Goal: Task Accomplishment & Management: Manage account settings

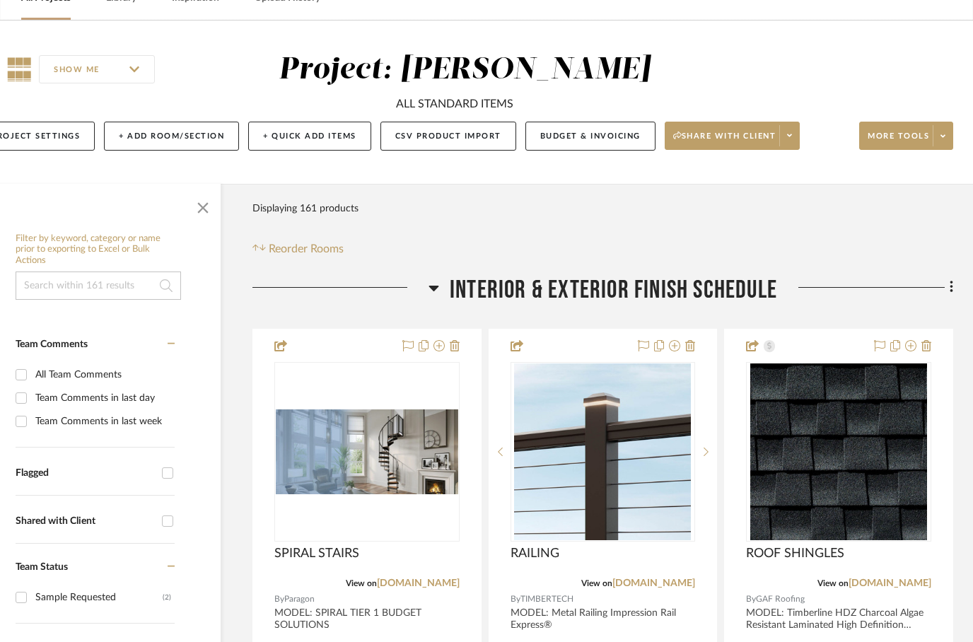
scroll to position [0, 45]
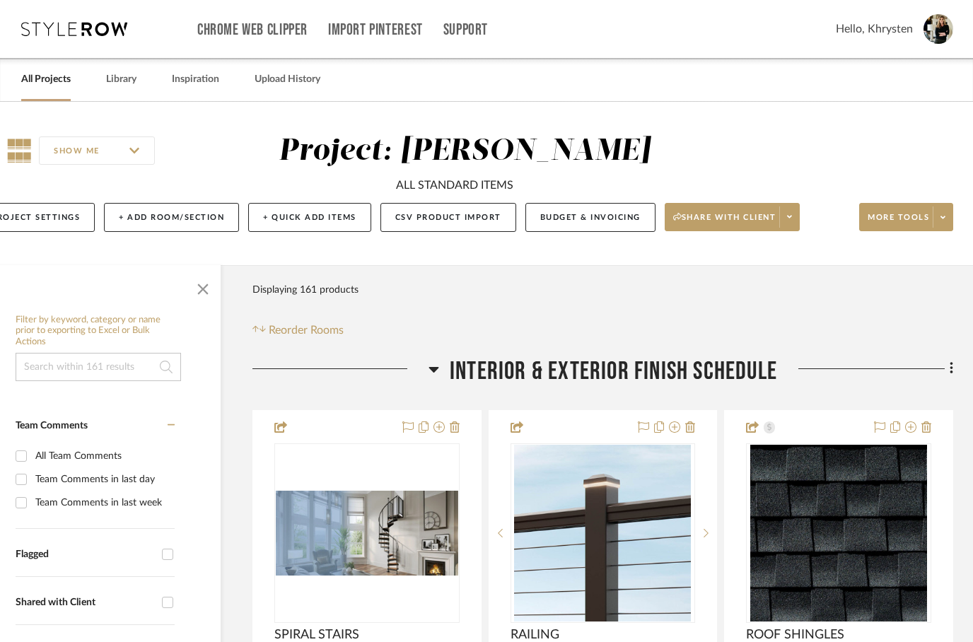
click at [56, 71] on link "All Projects" at bounding box center [46, 79] width 50 height 19
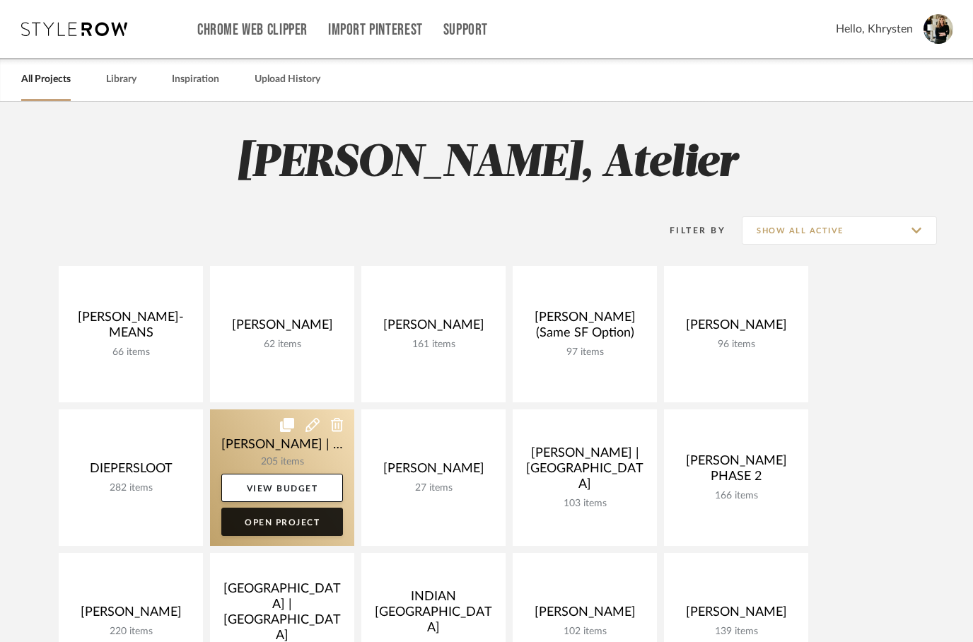
click at [258, 523] on link "Open Project" at bounding box center [282, 522] width 122 height 28
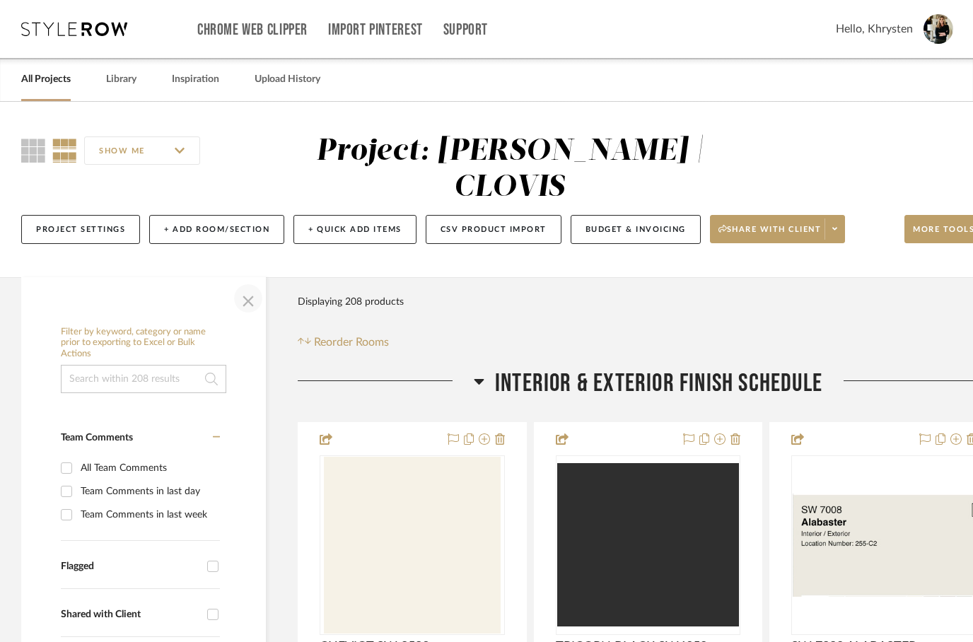
click at [248, 282] on span "button" at bounding box center [248, 299] width 34 height 34
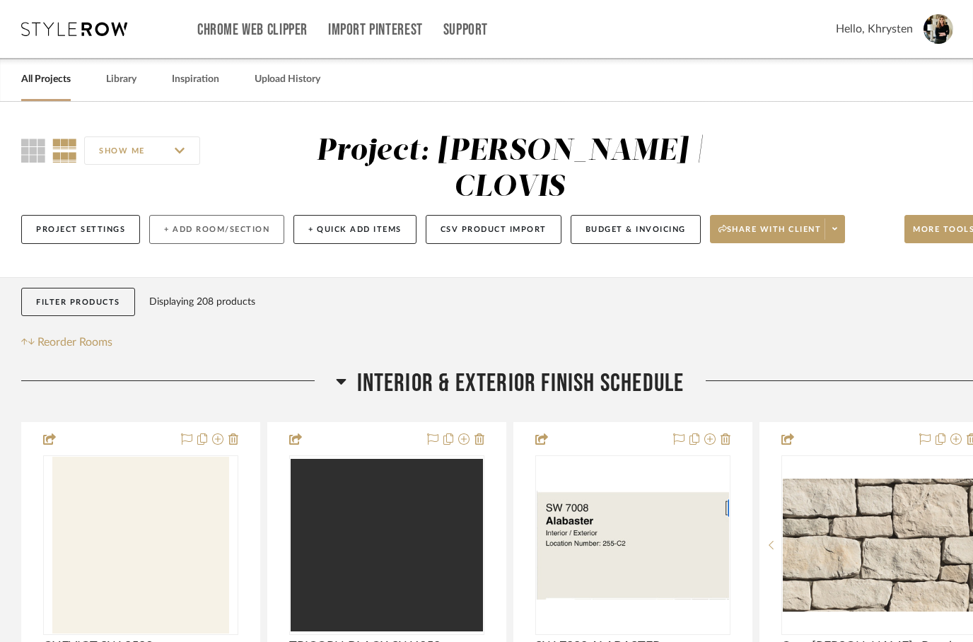
click at [222, 215] on button "+ Add Room/Section" at bounding box center [216, 229] width 135 height 29
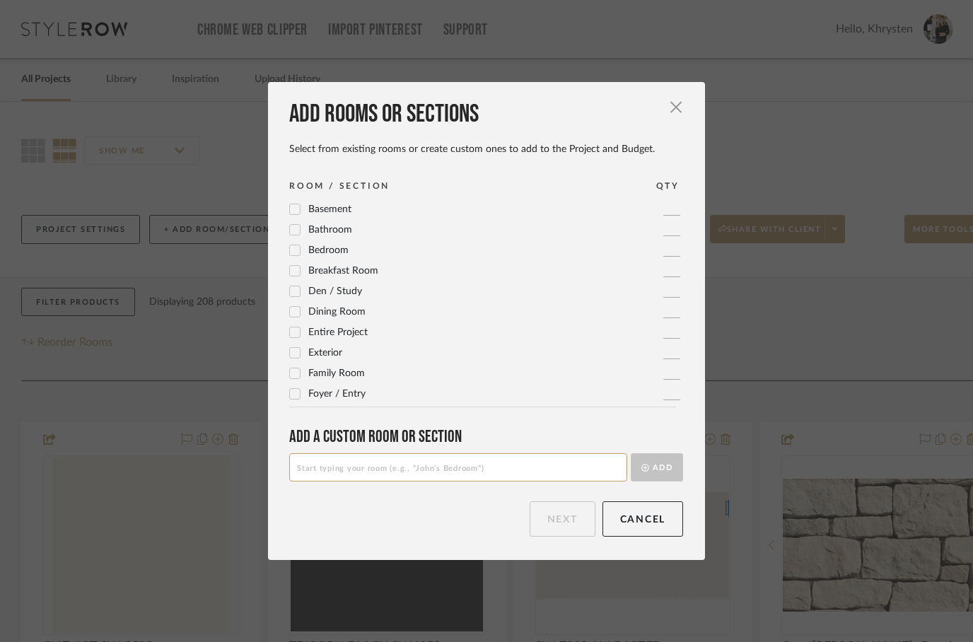
click at [314, 458] on input at bounding box center [458, 467] width 338 height 28
type input "EXTERIOR FINISH SCHEDULE"
click at [660, 466] on button "Add" at bounding box center [657, 467] width 52 height 28
click at [569, 531] on button "Next" at bounding box center [563, 519] width 66 height 35
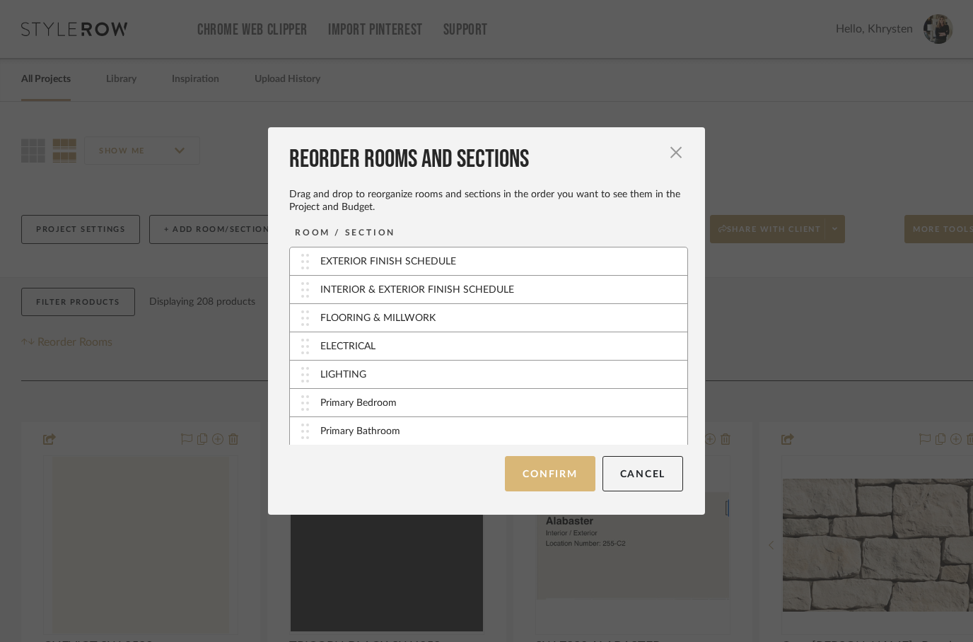
click at [568, 478] on button "Confirm" at bounding box center [550, 473] width 90 height 35
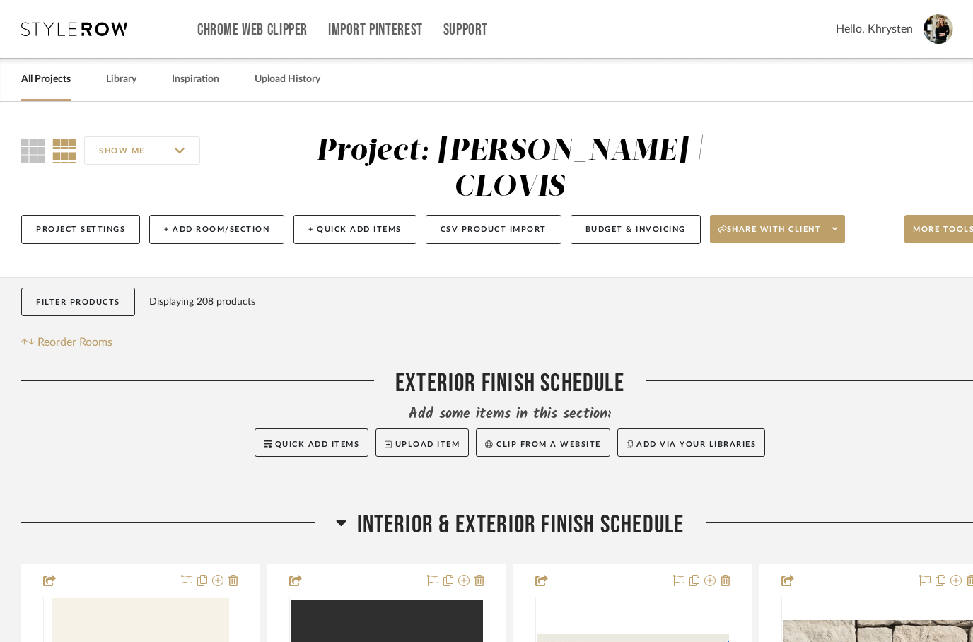
scroll to position [0, 45]
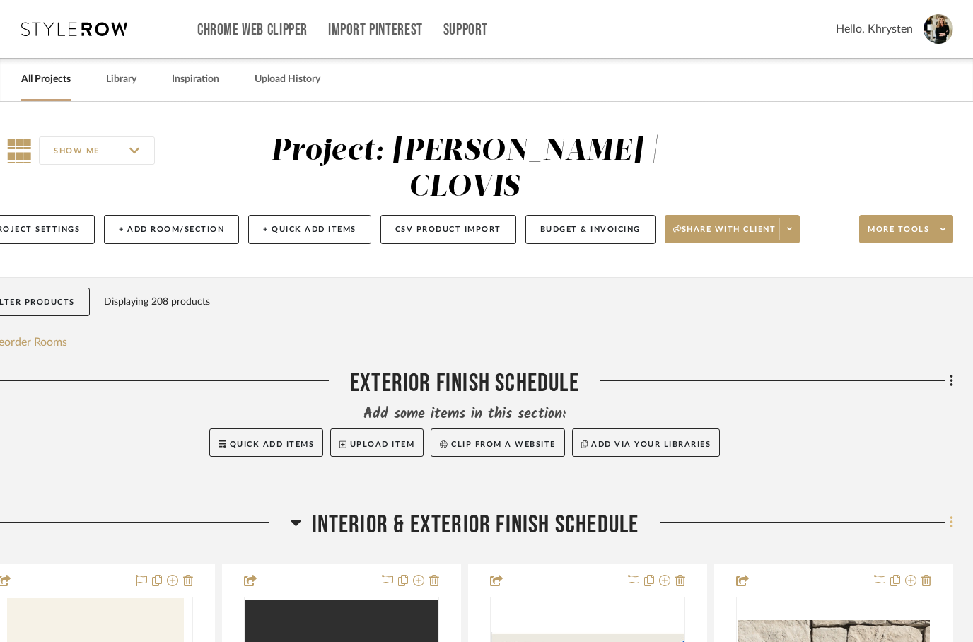
click at [951, 516] on icon at bounding box center [951, 522] width 3 height 12
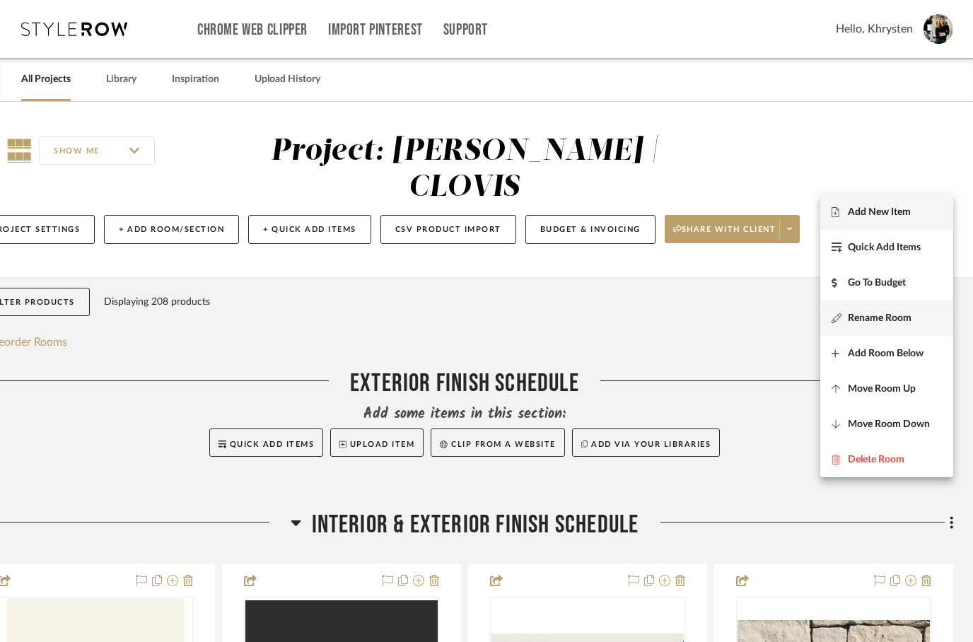
click at [905, 325] on button "Rename Room" at bounding box center [887, 318] width 133 height 35
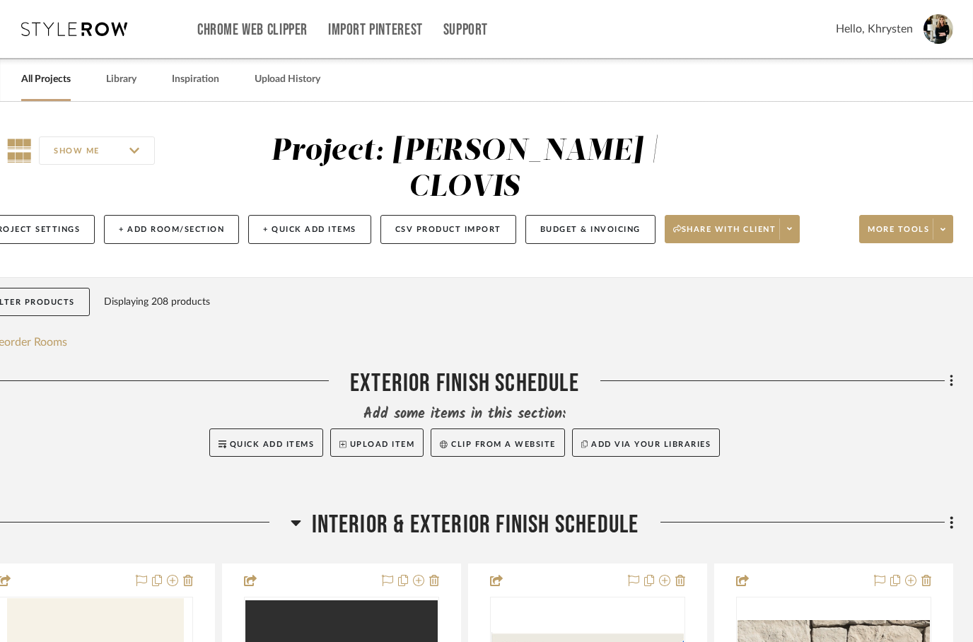
scroll to position [0, 0]
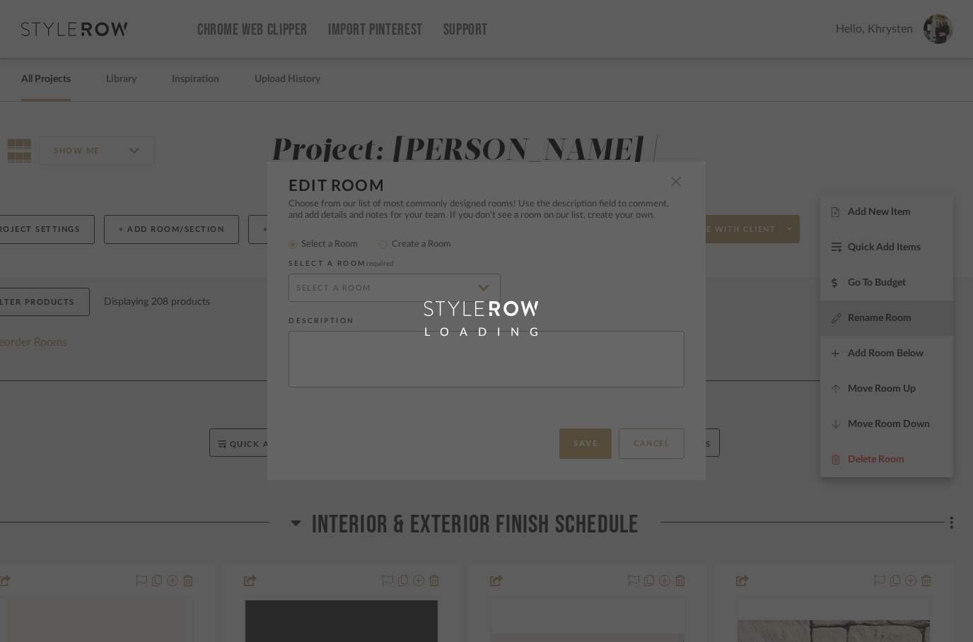
radio input "false"
radio input "true"
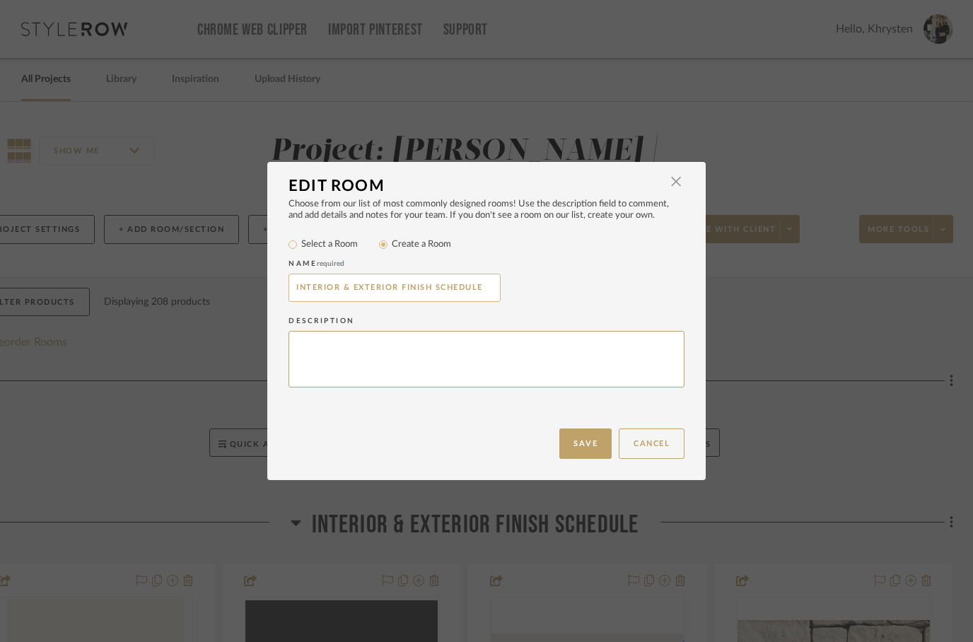
click at [378, 287] on input "INTERIOR & EXTERIOR FINISH SCHEDULE" at bounding box center [395, 288] width 212 height 28
type input "INTERIOR FINISH SCHEDULE"
click at [591, 436] on button "Save" at bounding box center [586, 444] width 52 height 30
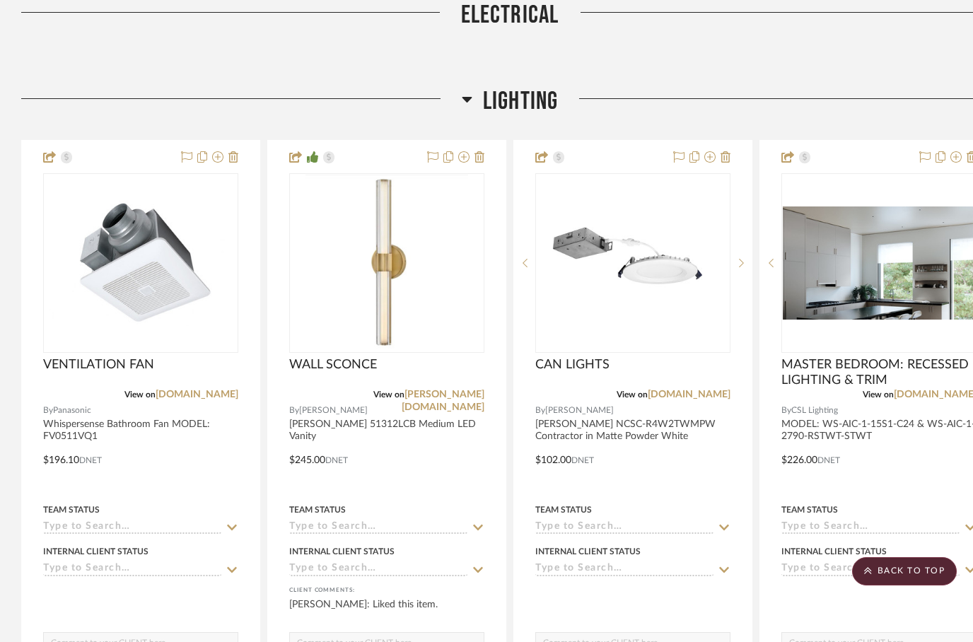
scroll to position [2540, 0]
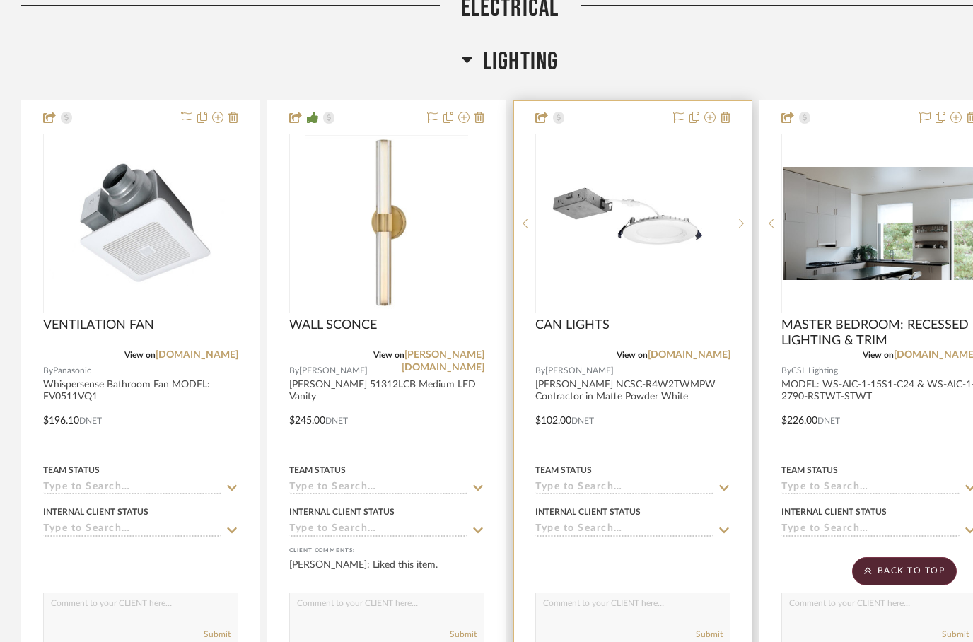
click at [707, 101] on div at bounding box center [633, 410] width 238 height 619
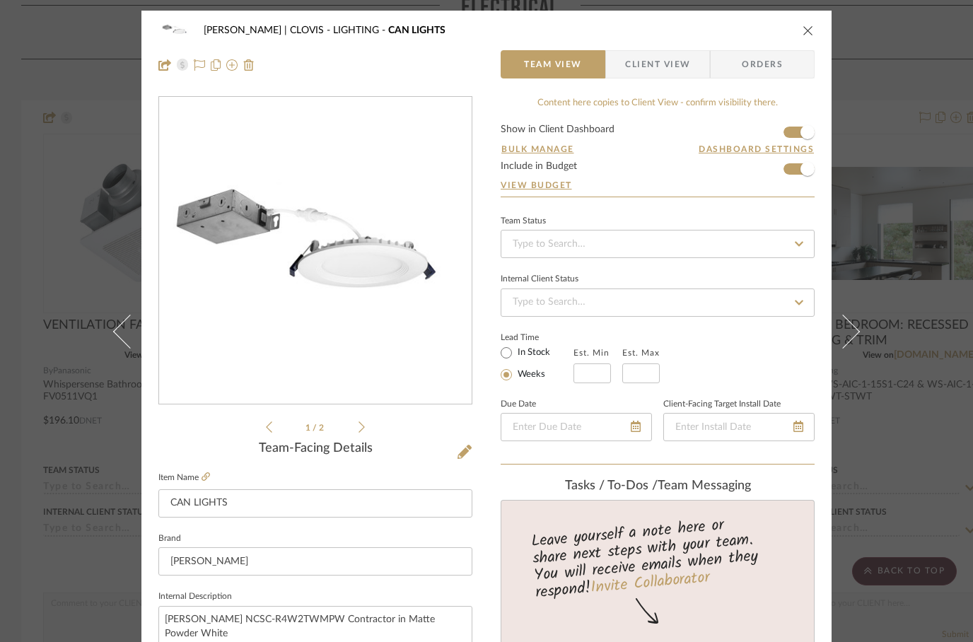
click at [814, 35] on button "close" at bounding box center [808, 30] width 13 height 13
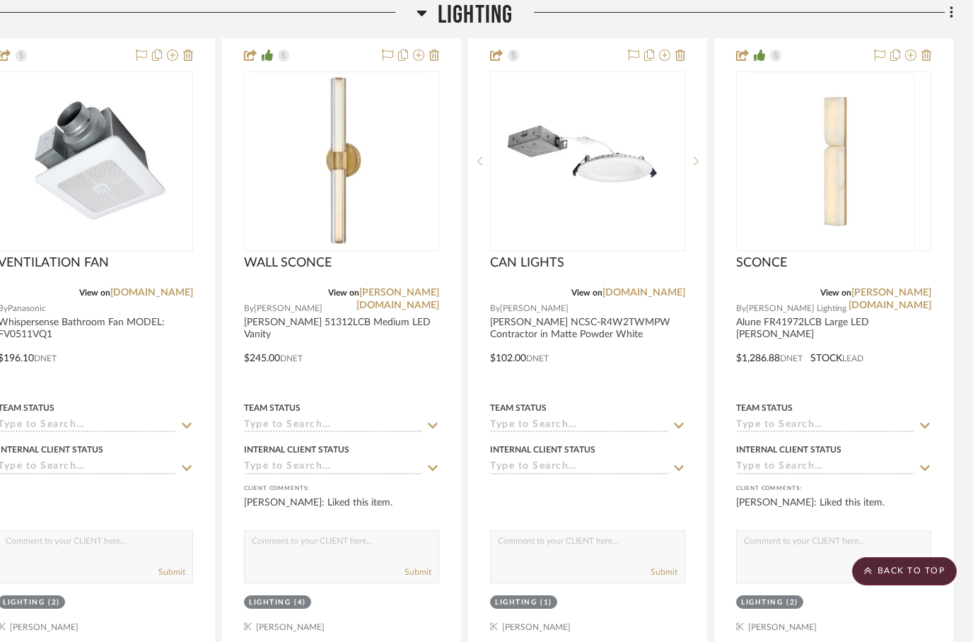
scroll to position [2600, 45]
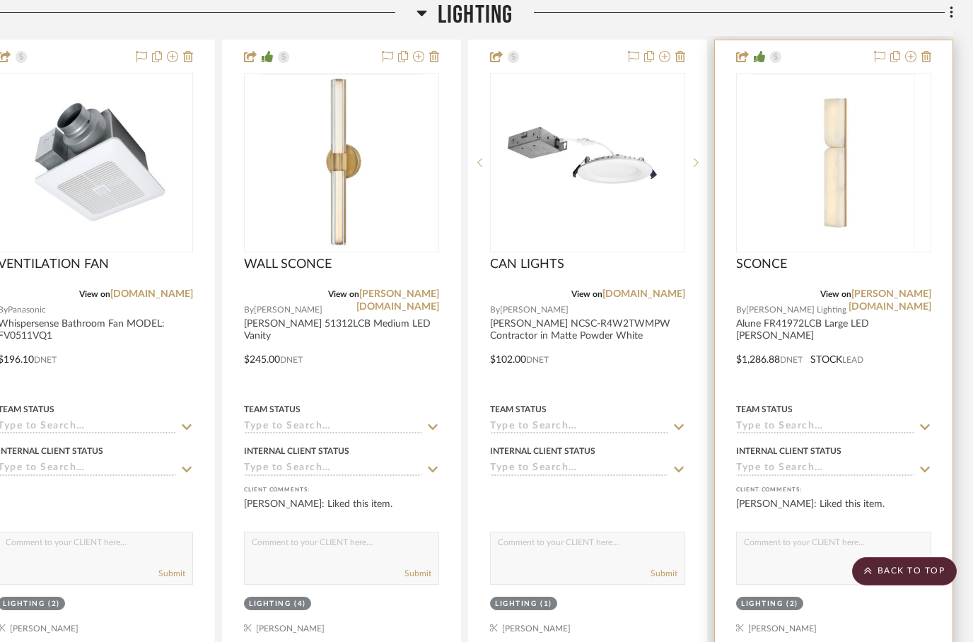
click at [884, 361] on div at bounding box center [834, 349] width 238 height 619
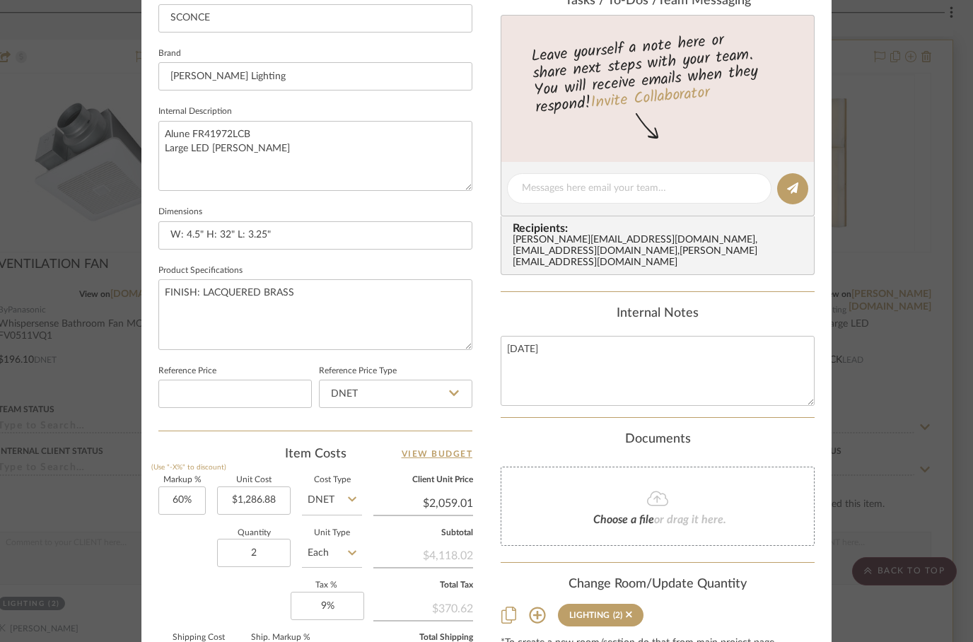
scroll to position [490, 0]
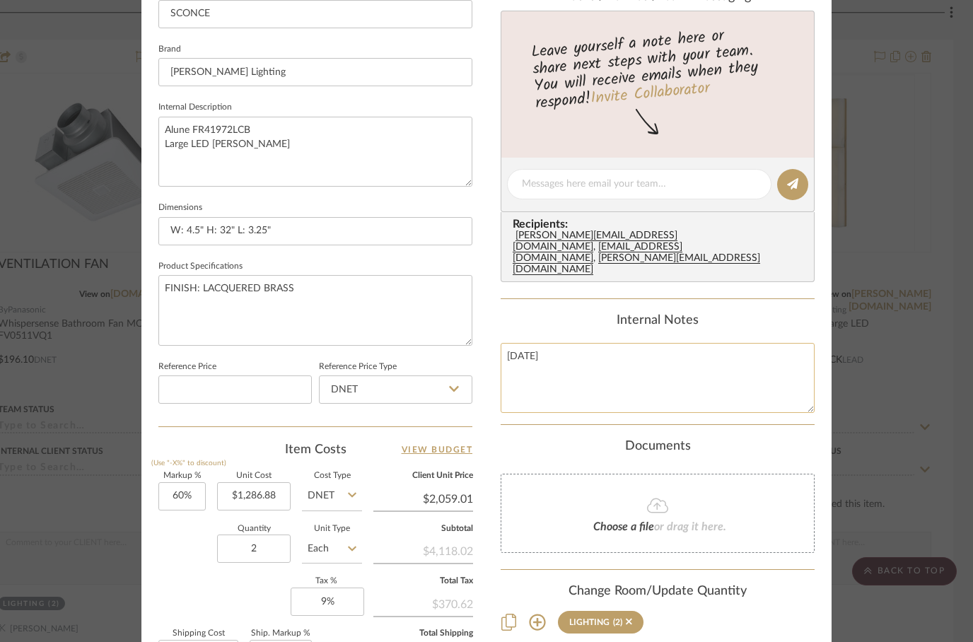
click at [529, 343] on textarea "[DATE]" at bounding box center [658, 378] width 314 height 70
click at [536, 343] on textarea "[DATE]" at bounding box center [658, 378] width 314 height 70
click at [537, 343] on textarea "[DATE]" at bounding box center [658, 378] width 314 height 70
click at [529, 343] on textarea "[DATE]" at bounding box center [658, 378] width 314 height 70
click at [520, 348] on textarea "[DATE]" at bounding box center [658, 378] width 314 height 70
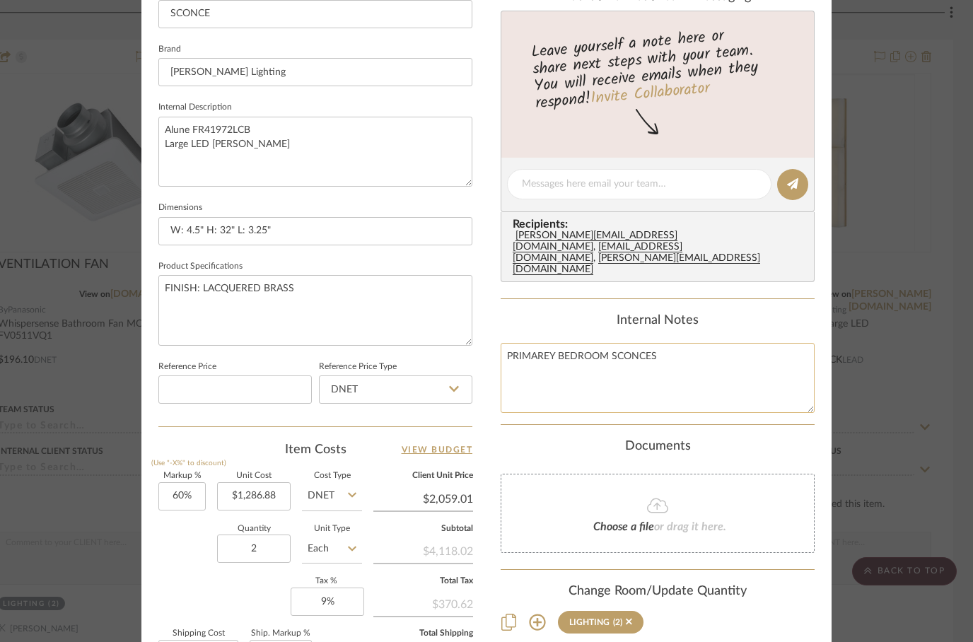
click at [526, 343] on textarea "PRIMAREY BEDROOM SCONCES" at bounding box center [658, 378] width 314 height 70
type textarea "PRIMARY BEDROOM SCONCES"
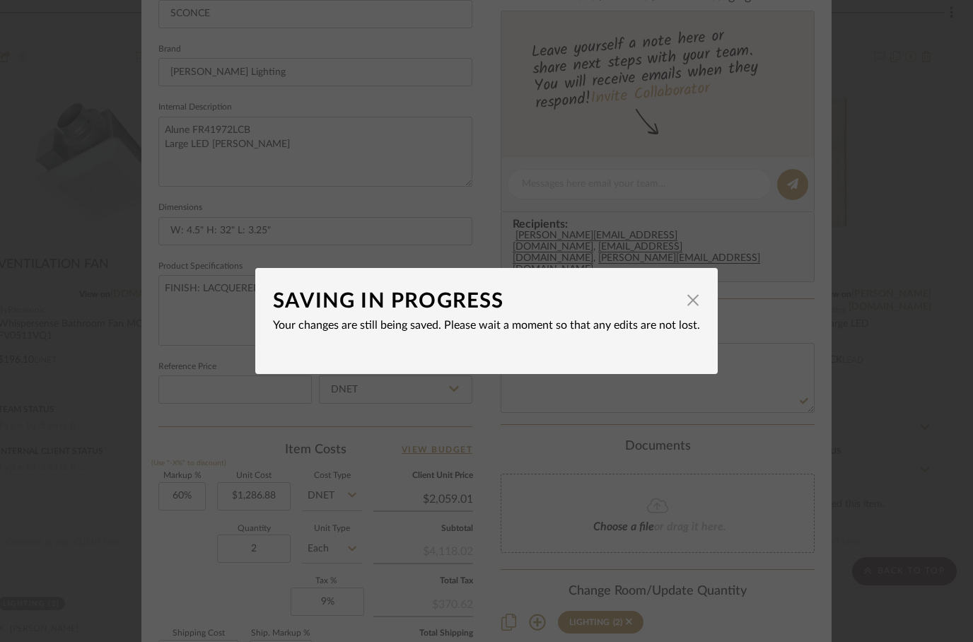
click at [533, 412] on div "SAVING IN PROGRESS × Your changes are still being saved. Please wait a moment s…" at bounding box center [486, 321] width 973 height 642
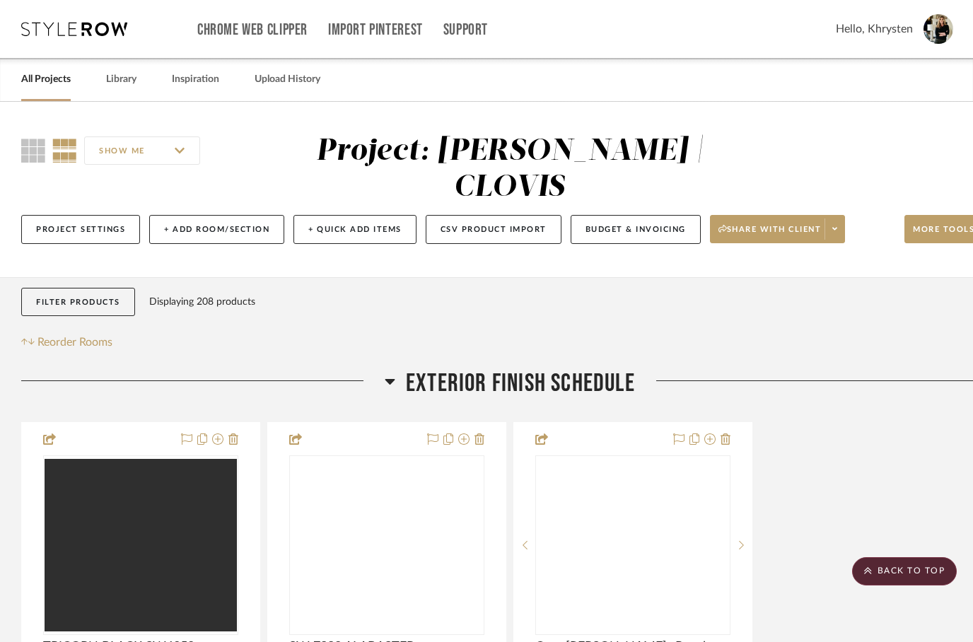
scroll to position [2600, 45]
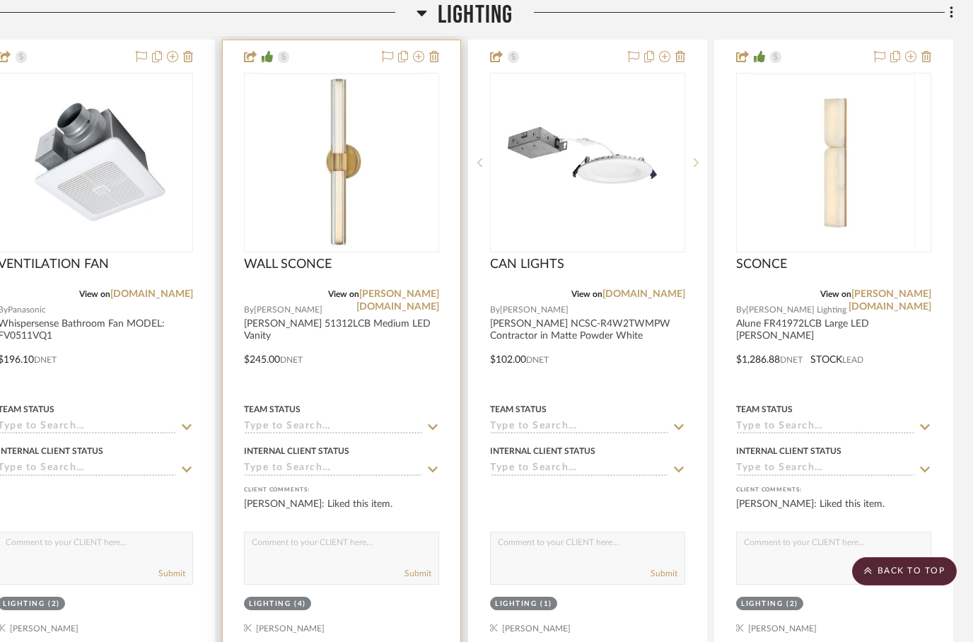
click at [427, 458] on div at bounding box center [342, 349] width 238 height 619
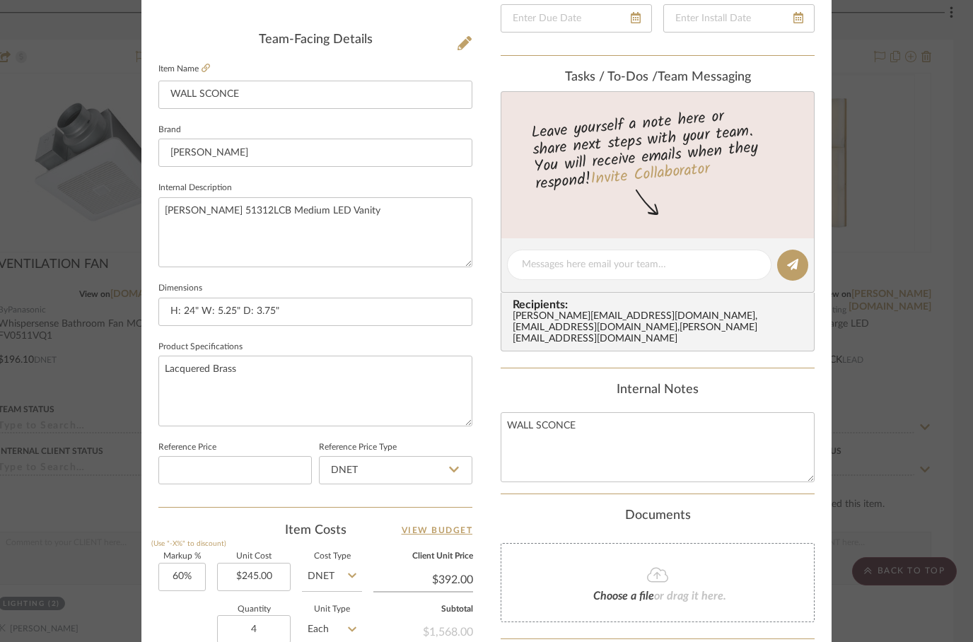
scroll to position [419, 0]
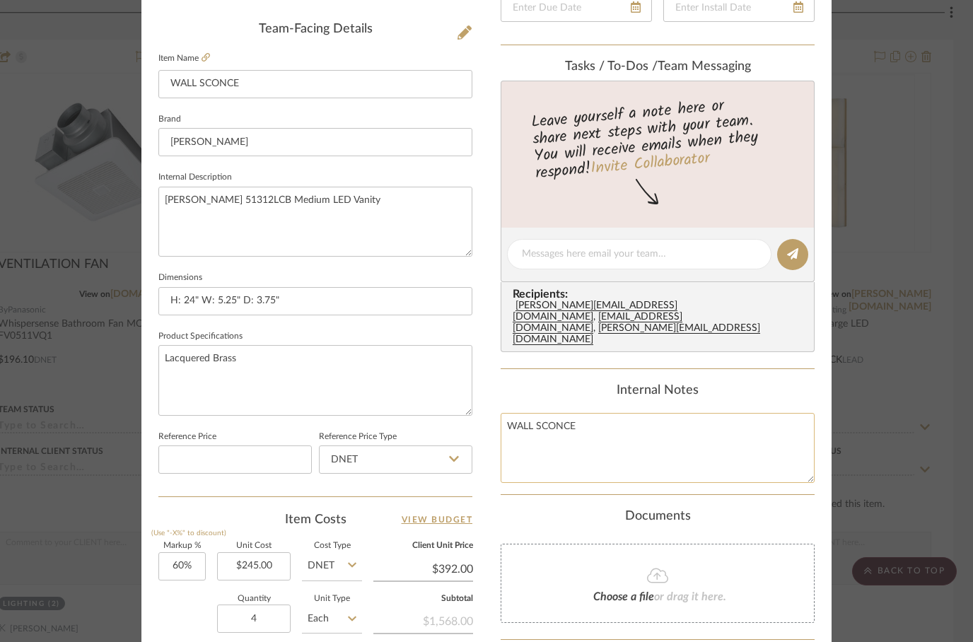
click at [504, 413] on textarea "WALL SCONCE" at bounding box center [658, 448] width 314 height 70
click at [692, 413] on textarea "PRIMARY BATHROOM WALL SCONCE" at bounding box center [658, 448] width 314 height 70
type textarea "PRIMARY BATHROOM WALL SCONCES"
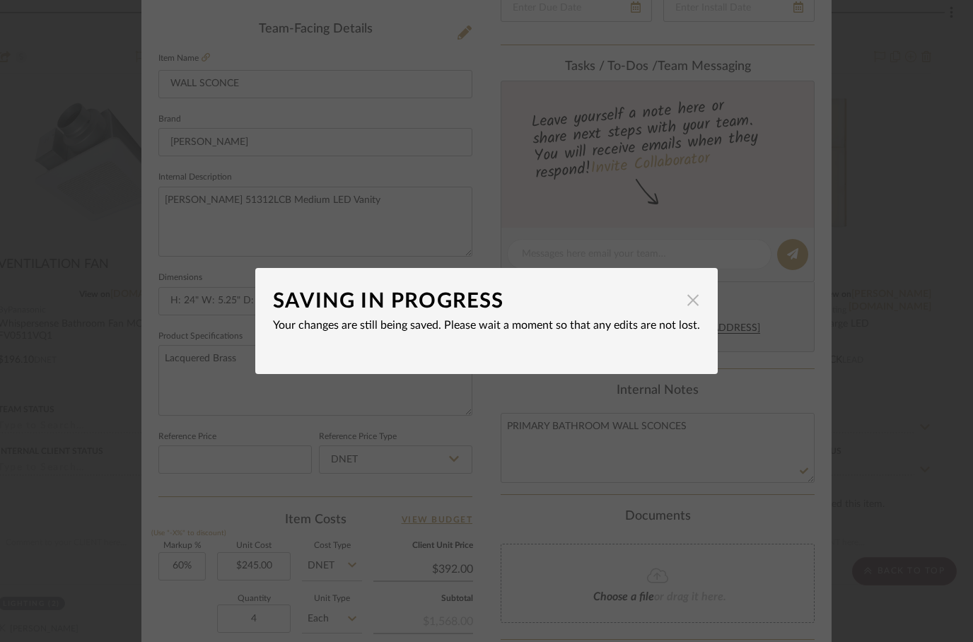
click at [695, 294] on span "button" at bounding box center [693, 300] width 28 height 28
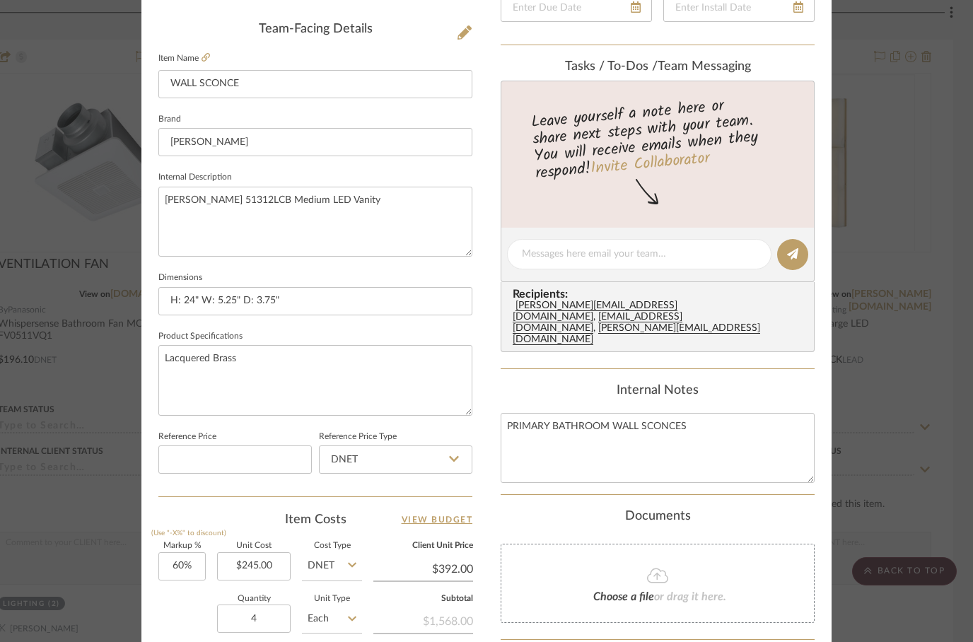
click at [562, 383] on div "Internal Notes" at bounding box center [658, 391] width 314 height 16
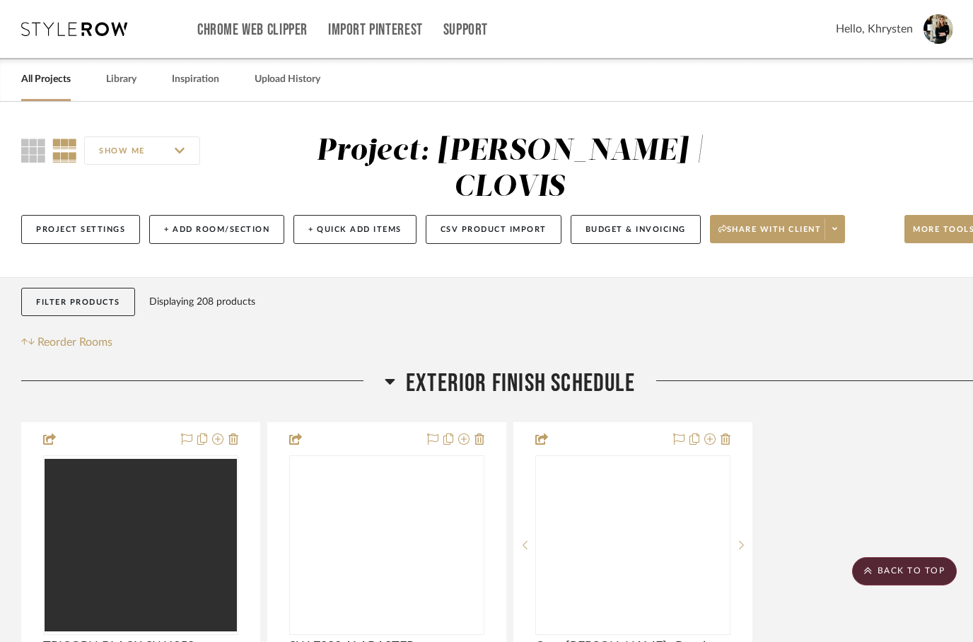
scroll to position [2600, 45]
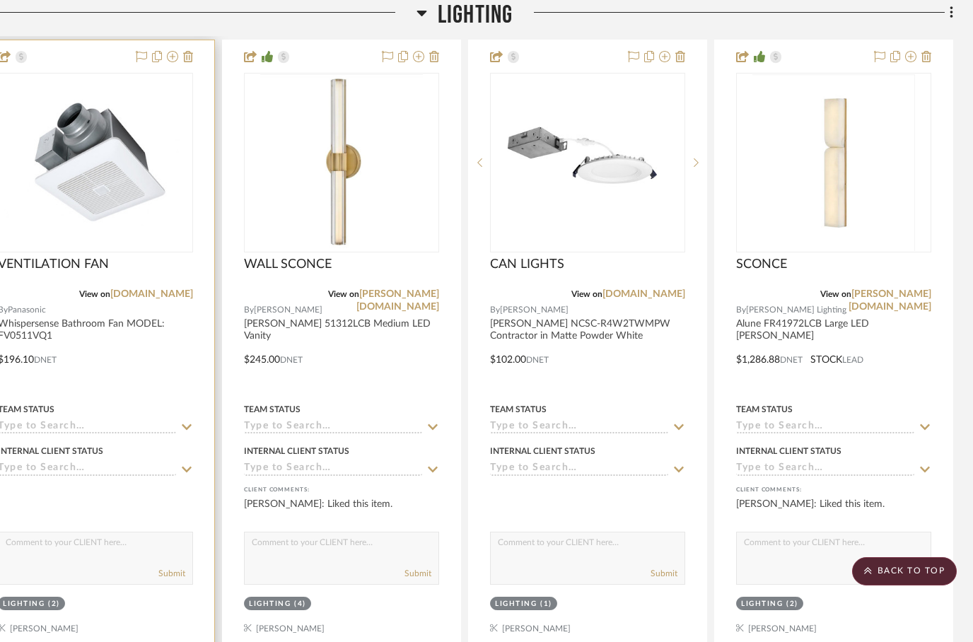
click at [137, 329] on div at bounding box center [96, 349] width 238 height 619
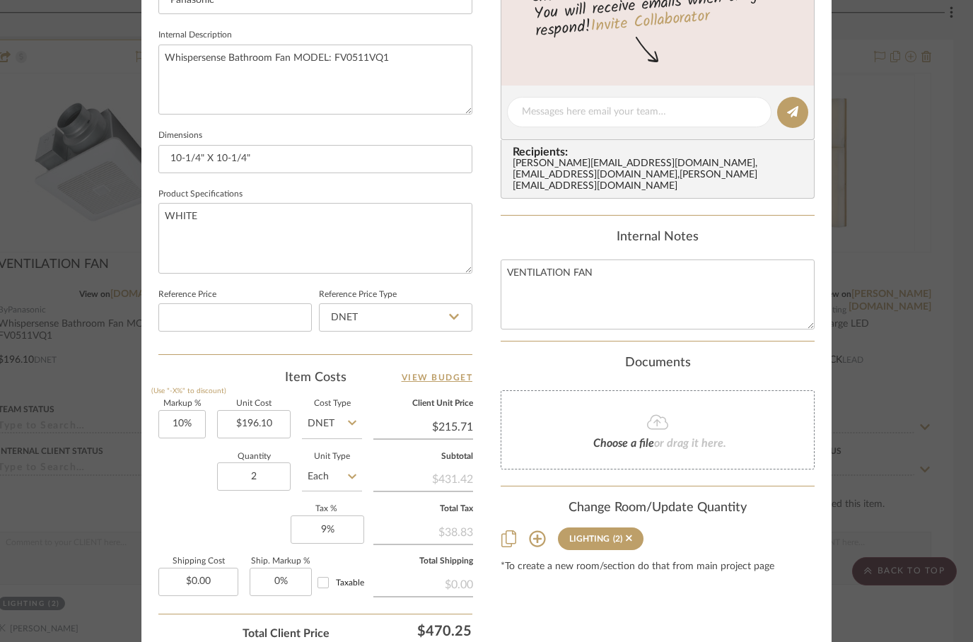
scroll to position [613, 0]
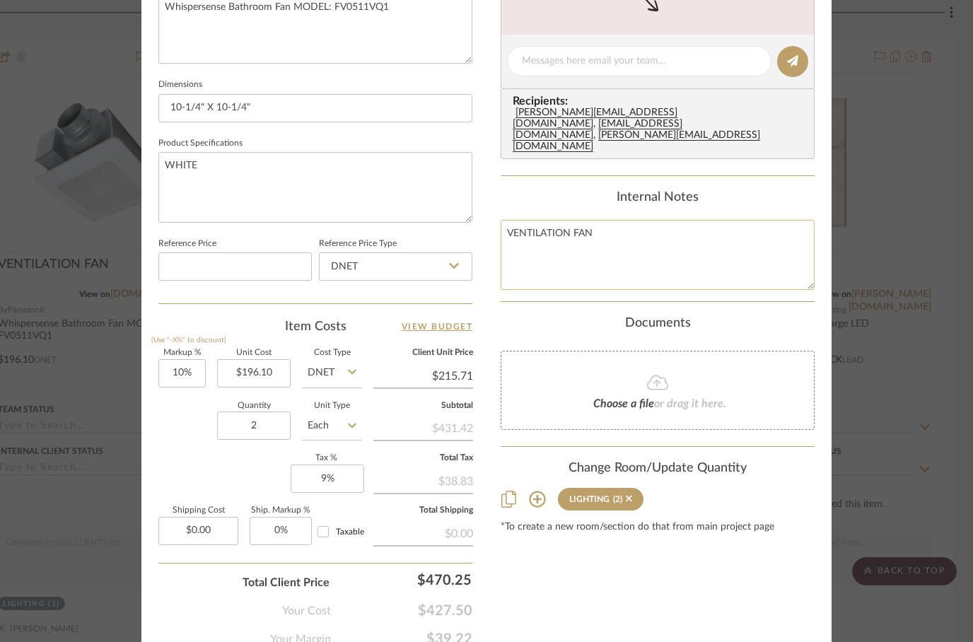
click at [514, 220] on textarea "VENTILATION FAN" at bounding box center [658, 255] width 314 height 70
type textarea "PRIMARY BATHROOM & WATER CLOSET VENTILATION FAN"
click at [774, 316] on div "Documents Choose a file or drag it here." at bounding box center [658, 373] width 314 height 115
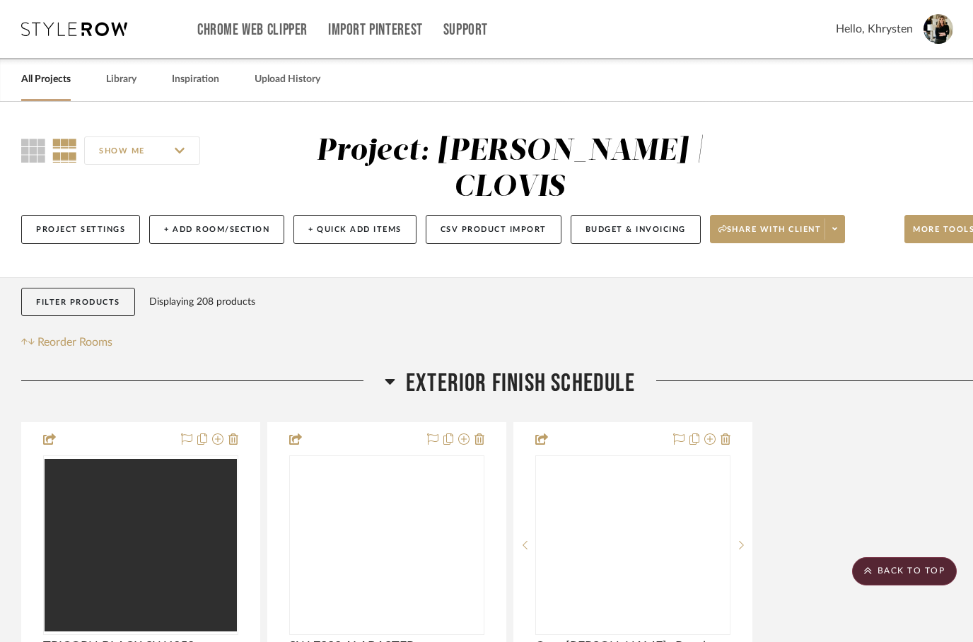
scroll to position [2600, 45]
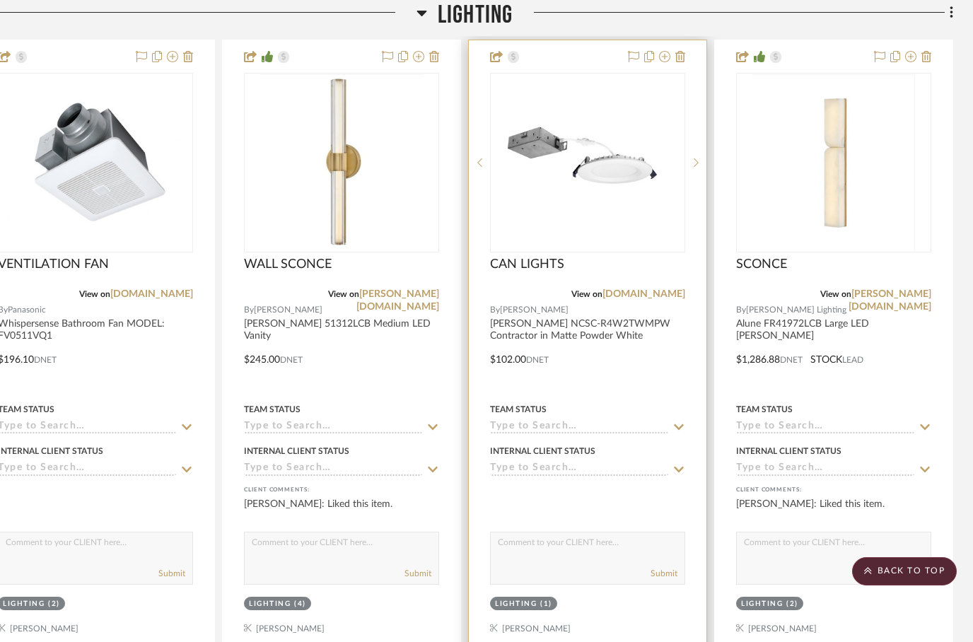
click at [639, 335] on div at bounding box center [588, 349] width 238 height 619
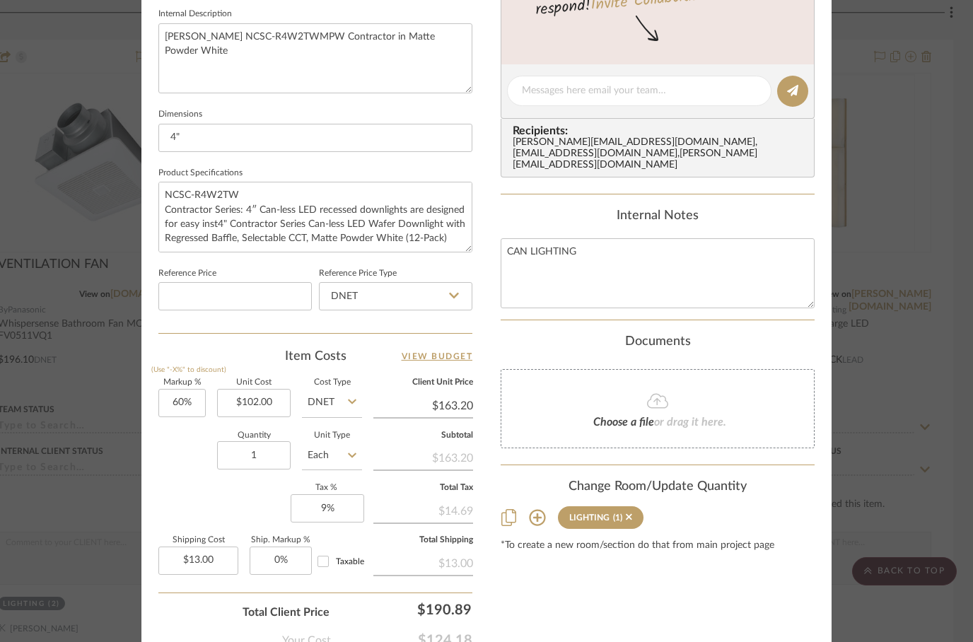
scroll to position [628, 0]
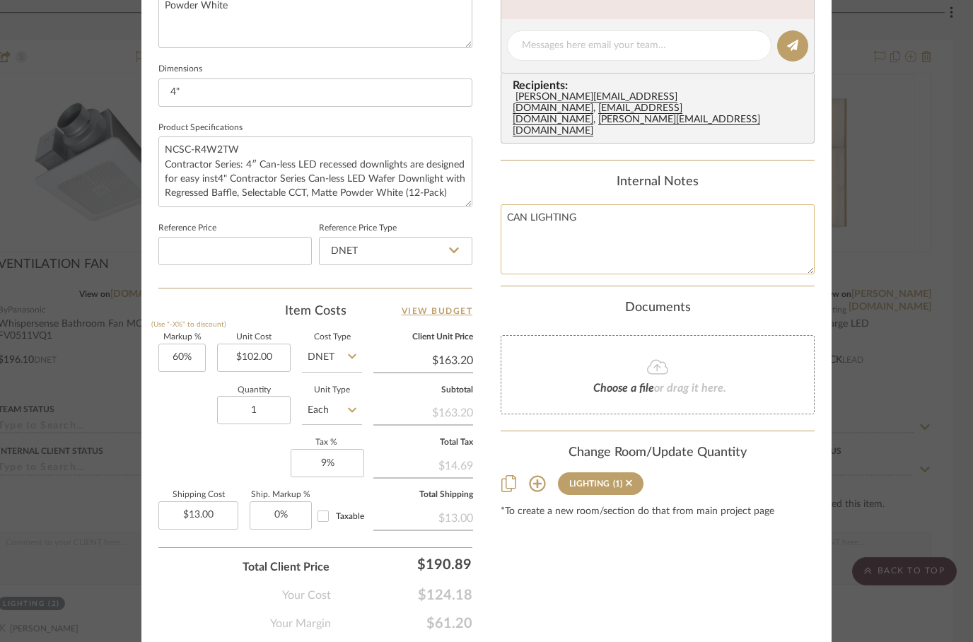
click at [505, 204] on textarea "CAN LIGHTING" at bounding box center [658, 239] width 314 height 70
type textarea "PRIMARY CLOSET CAN LIGHTING"
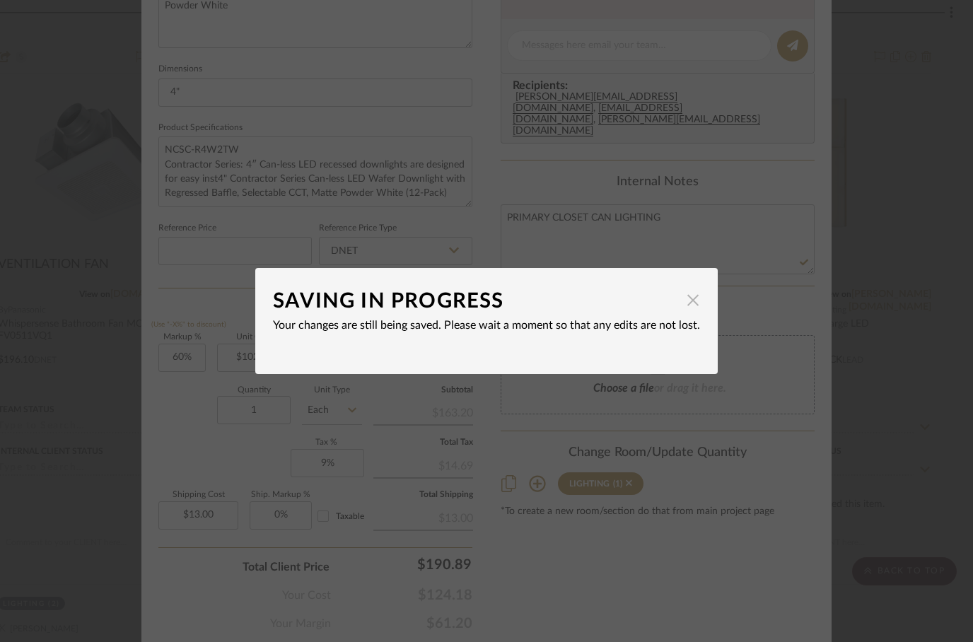
click at [698, 296] on span "button" at bounding box center [693, 300] width 28 height 28
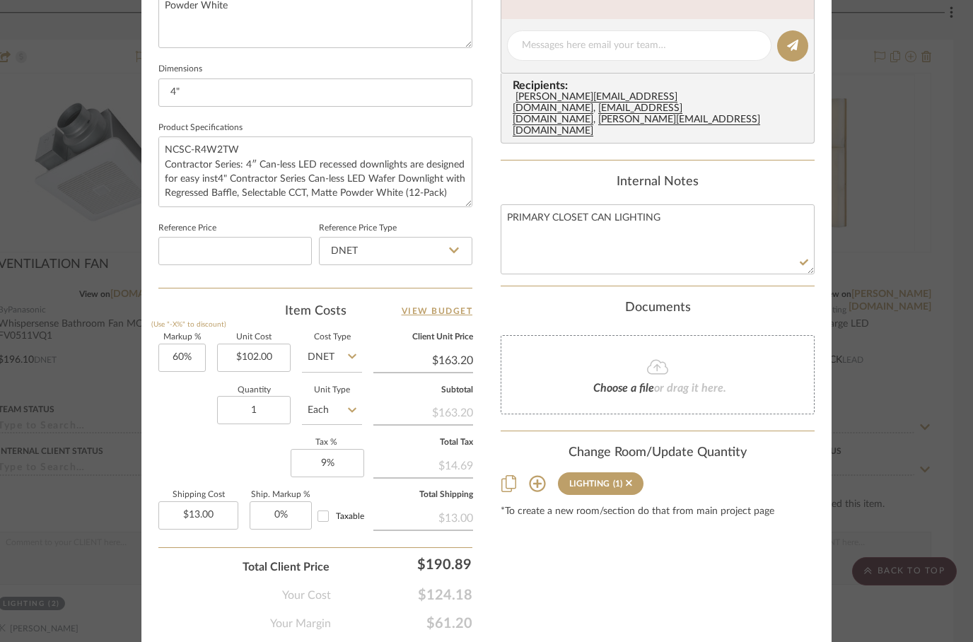
click at [770, 301] on div "Documents Choose a file or drag it here." at bounding box center [658, 358] width 314 height 115
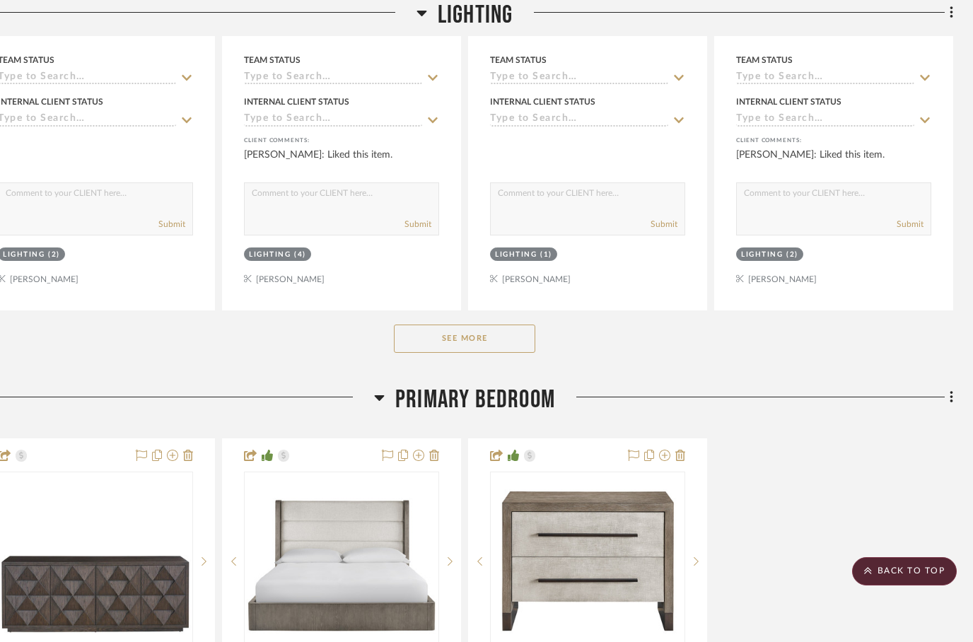
scroll to position [2995, 45]
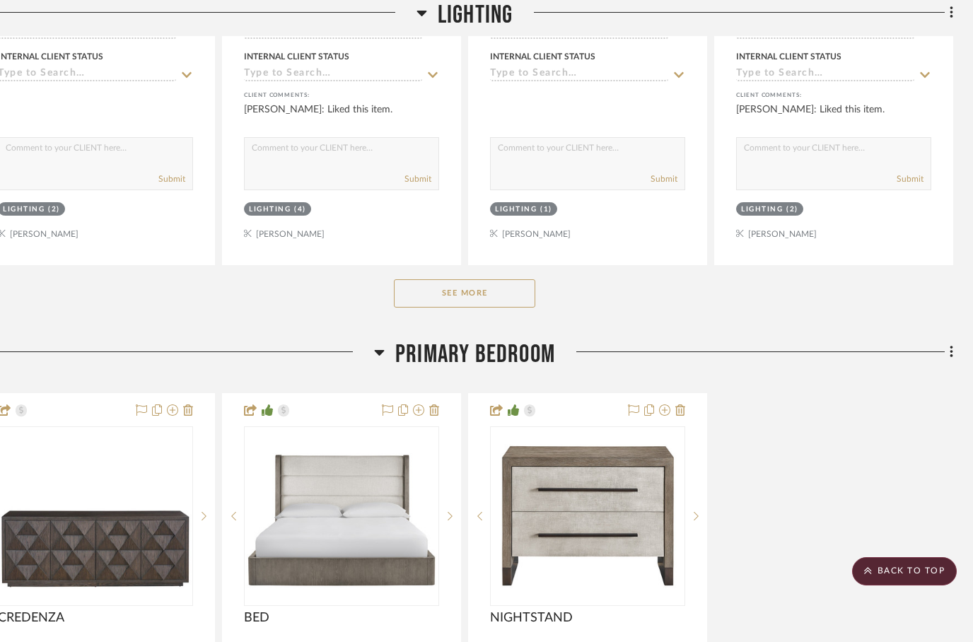
click at [453, 279] on button "See More" at bounding box center [464, 293] width 141 height 28
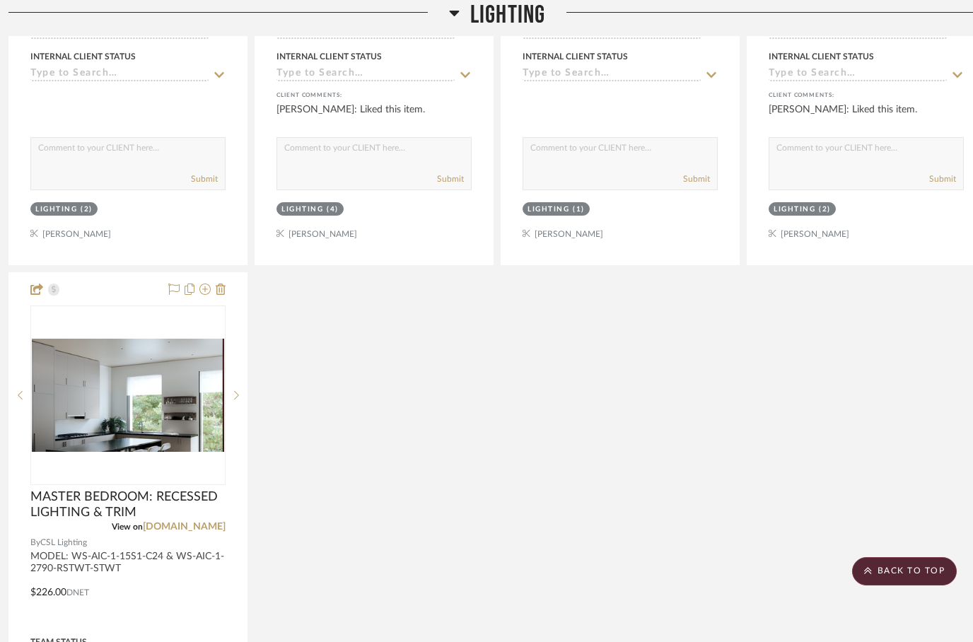
scroll to position [2995, 0]
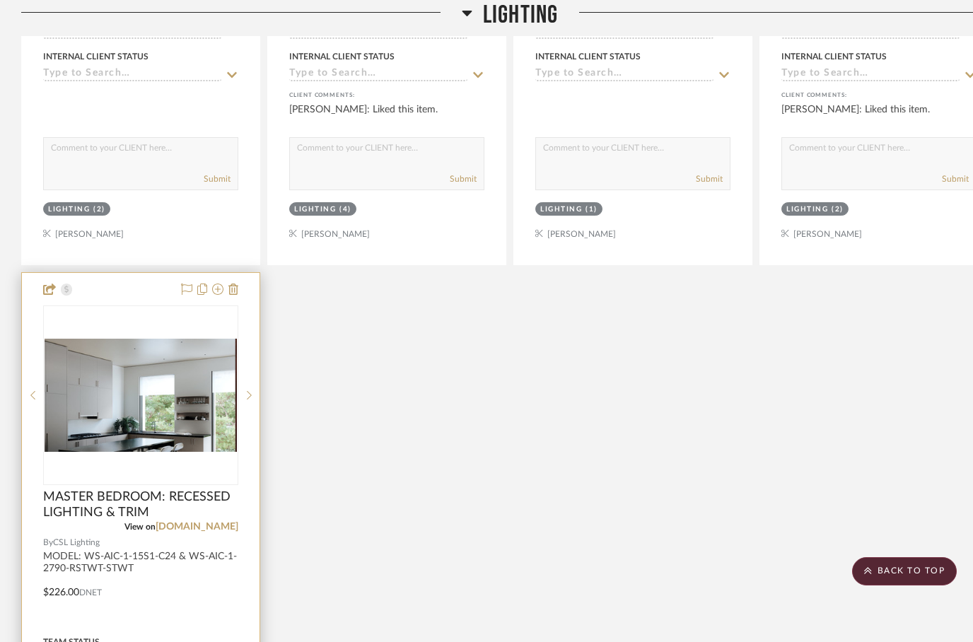
click at [170, 555] on div at bounding box center [141, 582] width 238 height 619
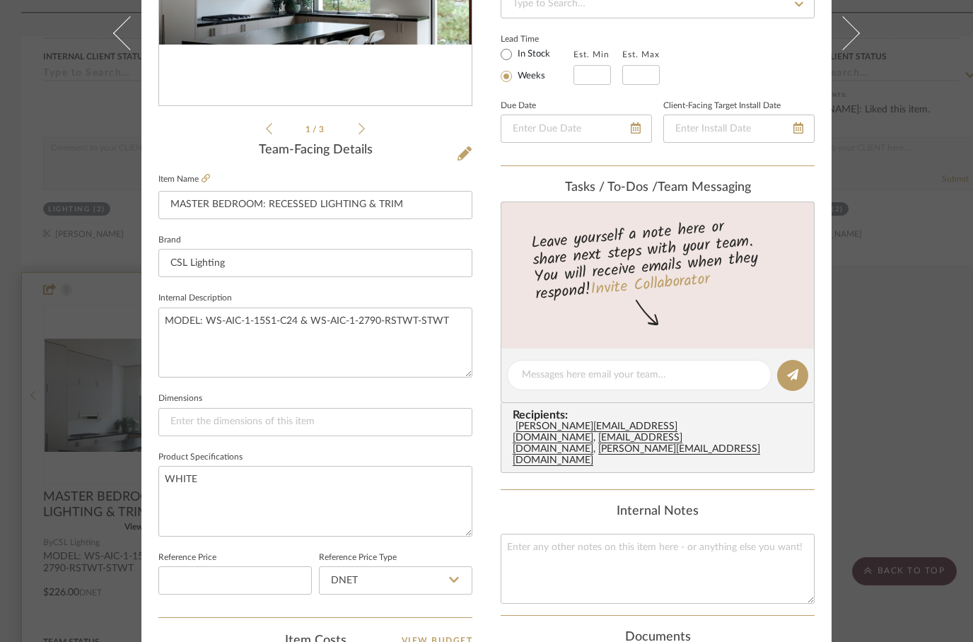
scroll to position [298, 0]
click at [244, 204] on input "MASTER BEDROOM: RECESSED LIGHTING & TRIM" at bounding box center [315, 206] width 314 height 28
click at [246, 210] on input "MASTER BEDROOM: RECESSED LIGHTING & TRIM" at bounding box center [315, 206] width 314 height 28
click at [244, 212] on input "MASTER BEDROOM: RECESSED LIGHTING & TRIM" at bounding box center [315, 206] width 314 height 28
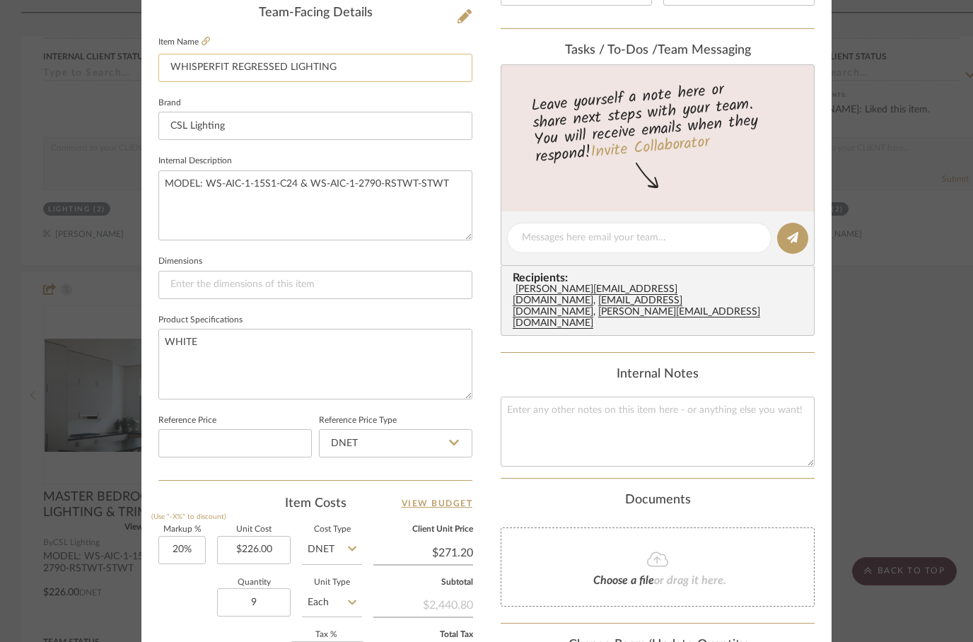
scroll to position [494, 0]
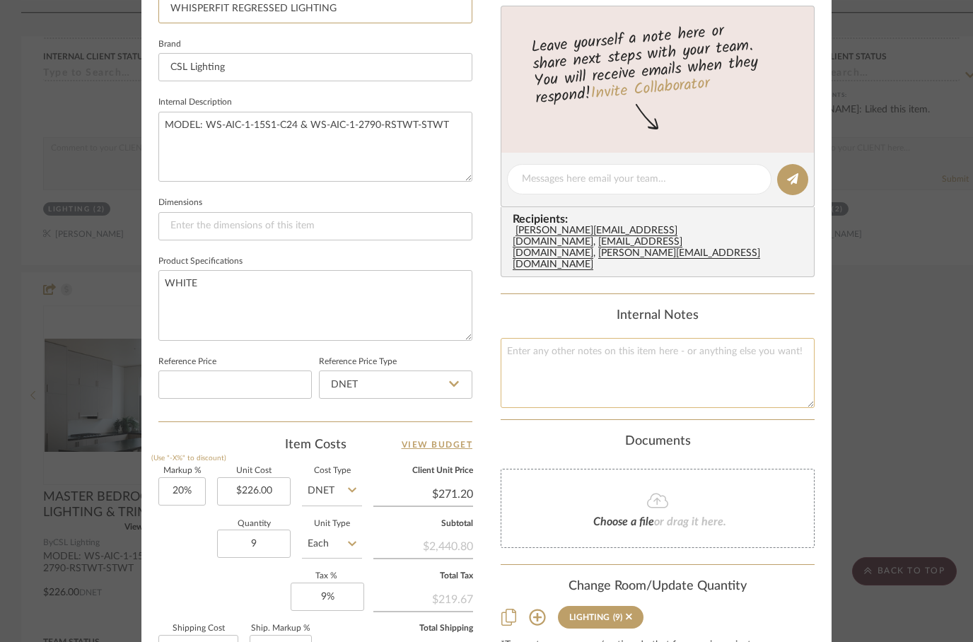
type input "WHISPERFIT REGRESSED LIGHTING"
click at [536, 343] on textarea at bounding box center [658, 373] width 314 height 70
type textarea "PRIMARY BATHROOM REGRESSED LIGHTING"
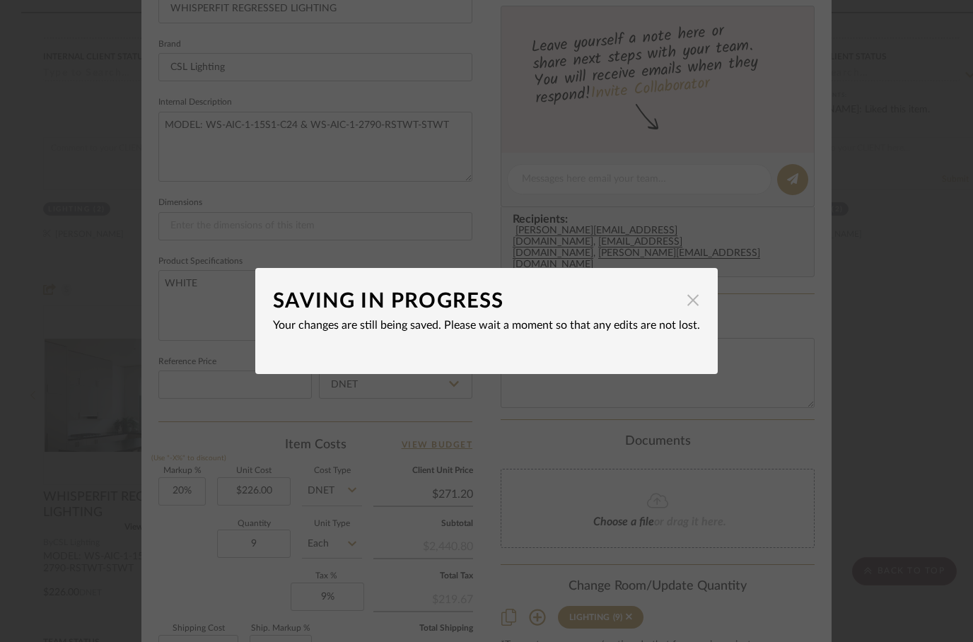
click at [700, 303] on span "button" at bounding box center [693, 300] width 28 height 28
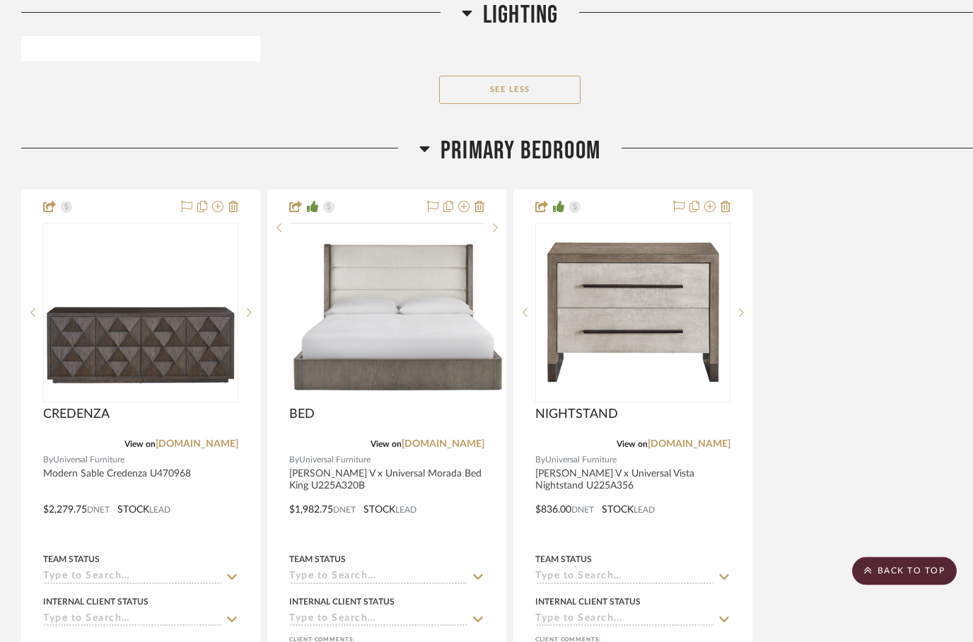
scroll to position [3826, 0]
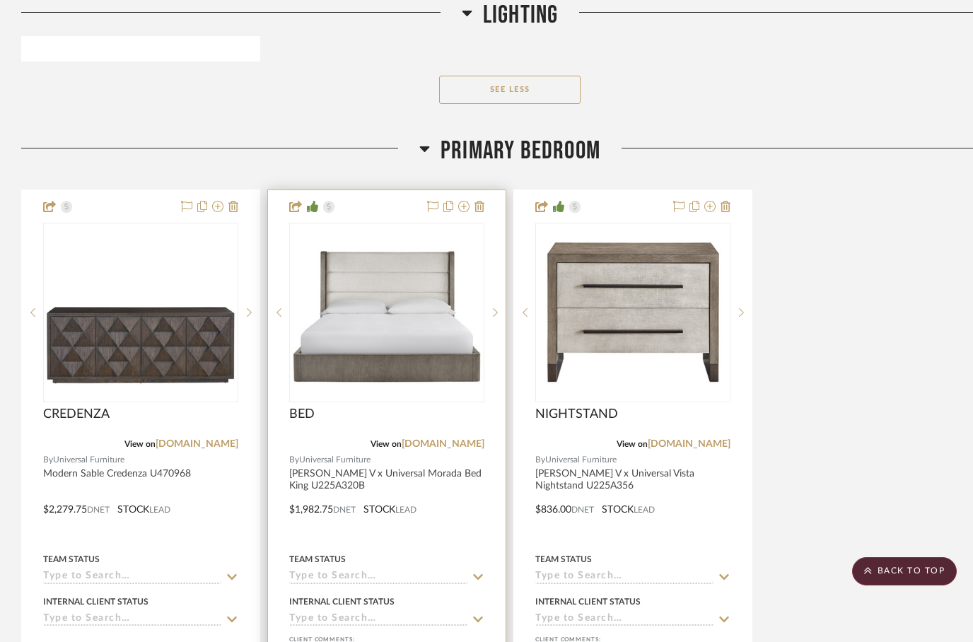
click at [0, 0] on div at bounding box center [0, 0] width 0 height 0
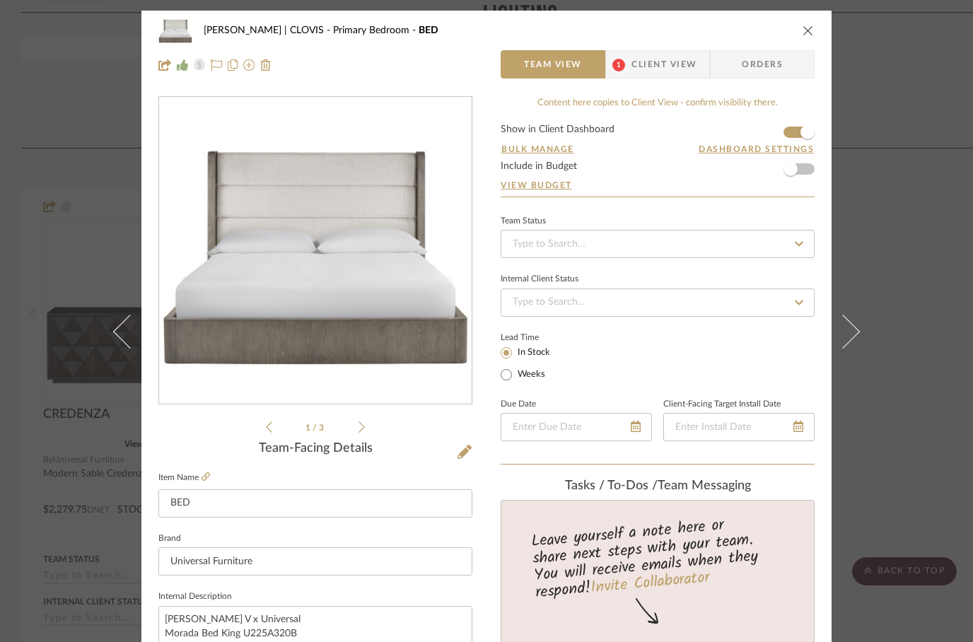
click at [812, 30] on icon "close" at bounding box center [808, 30] width 11 height 11
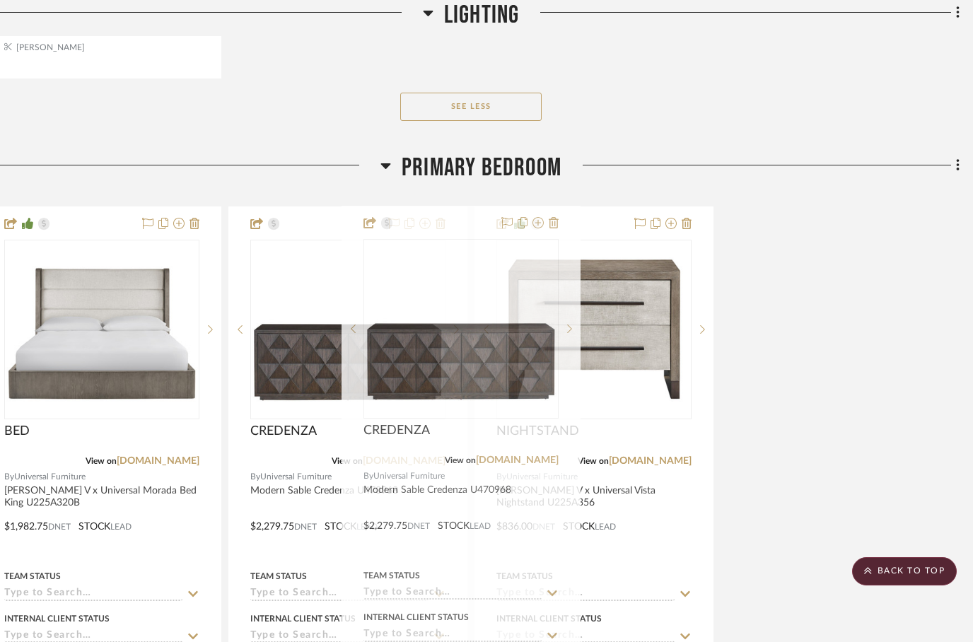
scroll to position [3809, 38]
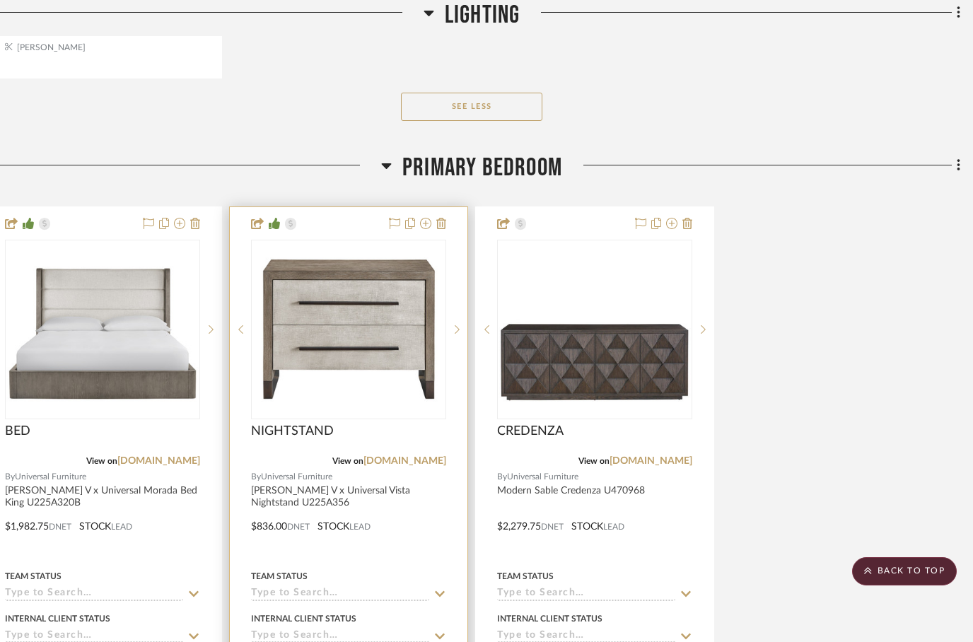
click at [400, 522] on div at bounding box center [349, 516] width 238 height 619
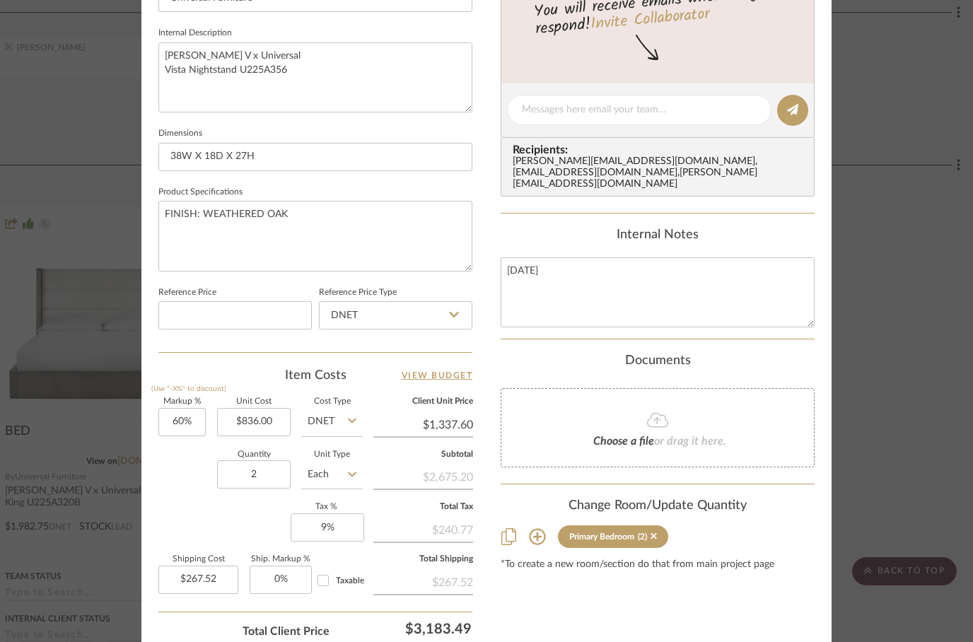
scroll to position [574, 0]
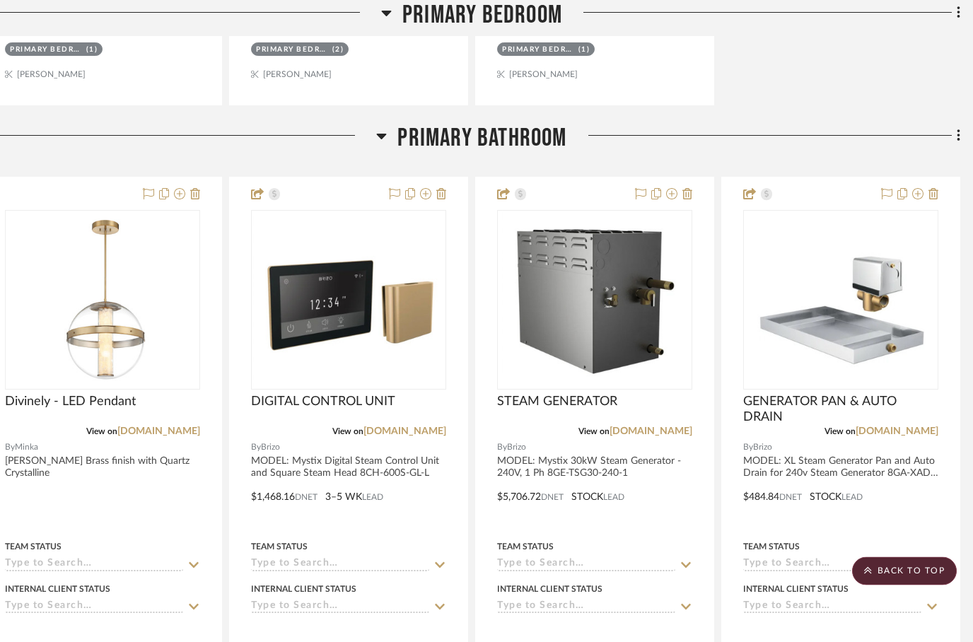
scroll to position [0, 0]
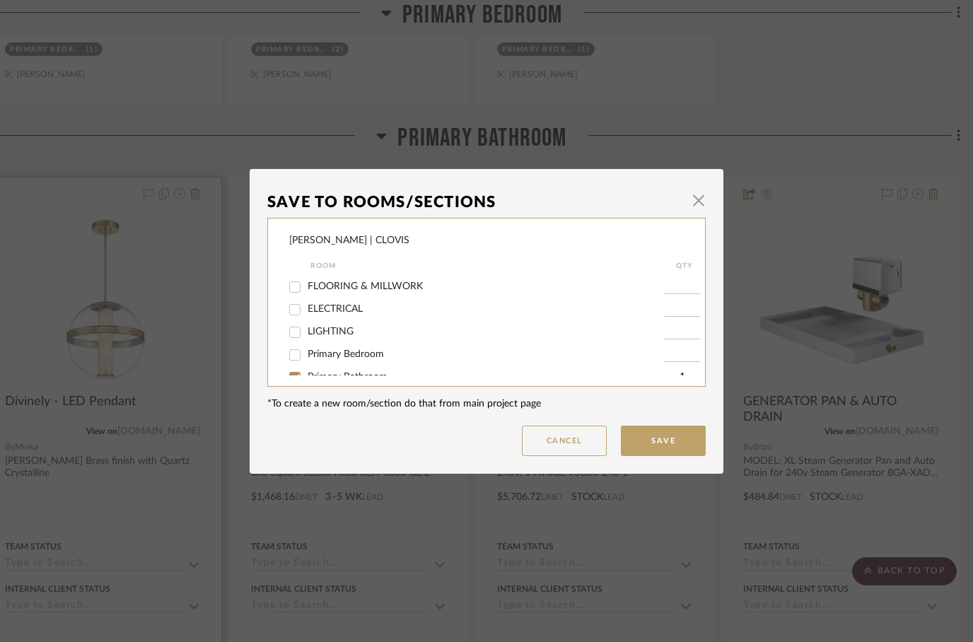
scroll to position [51, 0]
click at [299, 323] on input "LIGHTING" at bounding box center [295, 325] width 23 height 23
checkbox input "true"
type input "1"
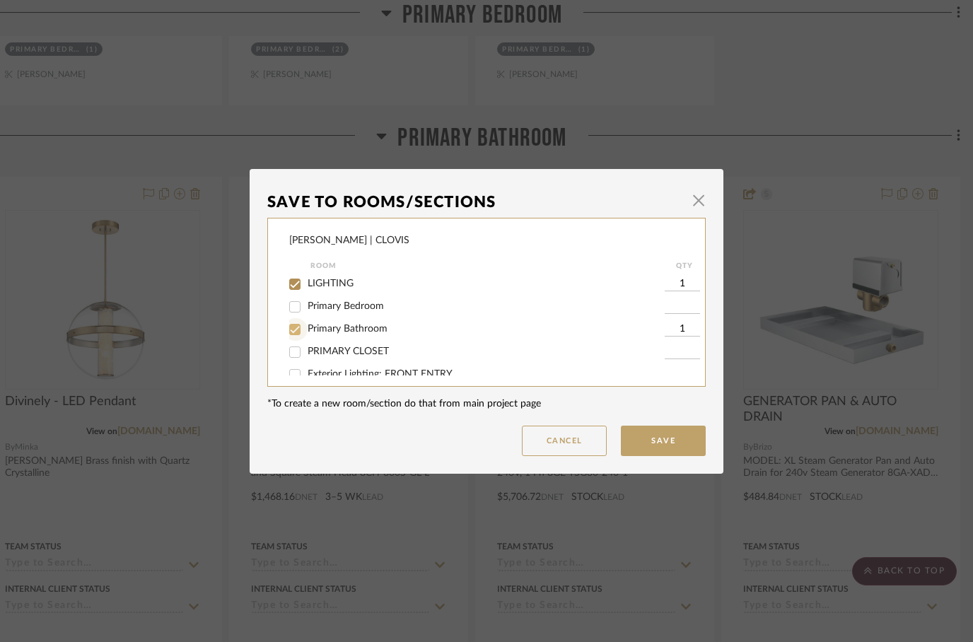
click at [304, 332] on input "Primary Bathroom" at bounding box center [295, 329] width 23 height 23
checkbox input "false"
click at [657, 439] on button "Save" at bounding box center [663, 441] width 85 height 30
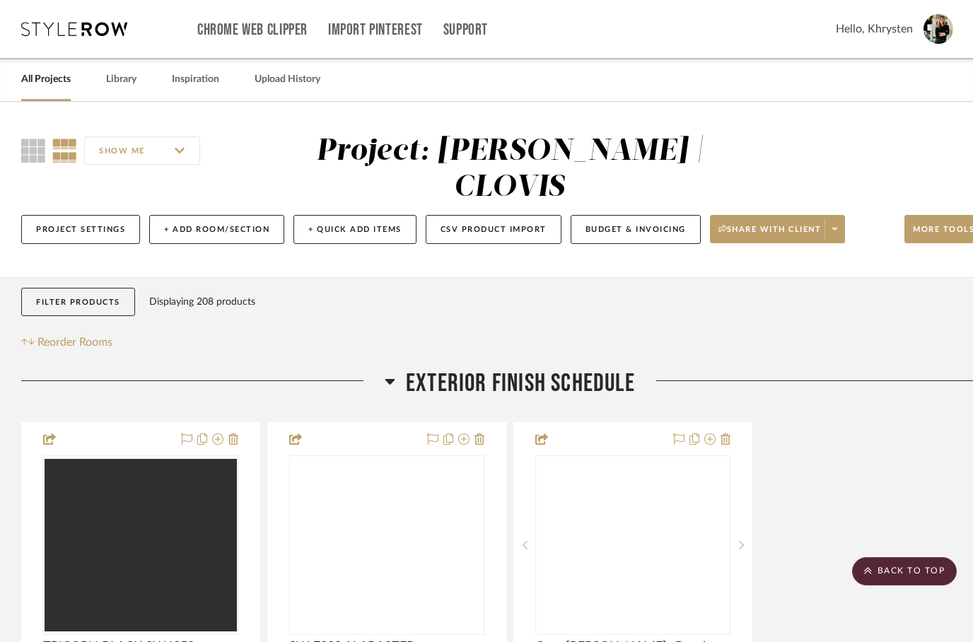
scroll to position [4531, 38]
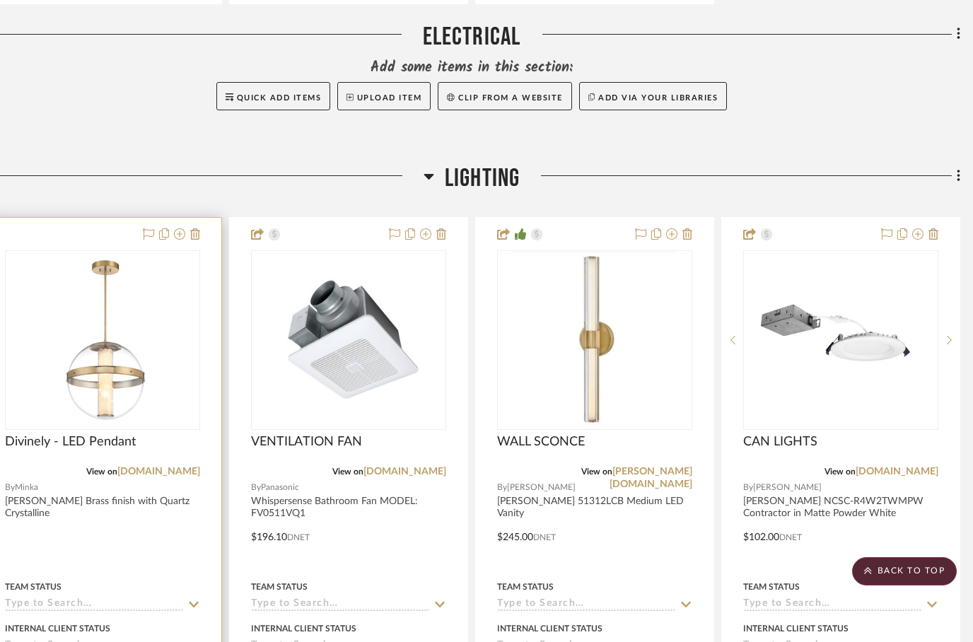
click at [135, 518] on div at bounding box center [103, 527] width 238 height 619
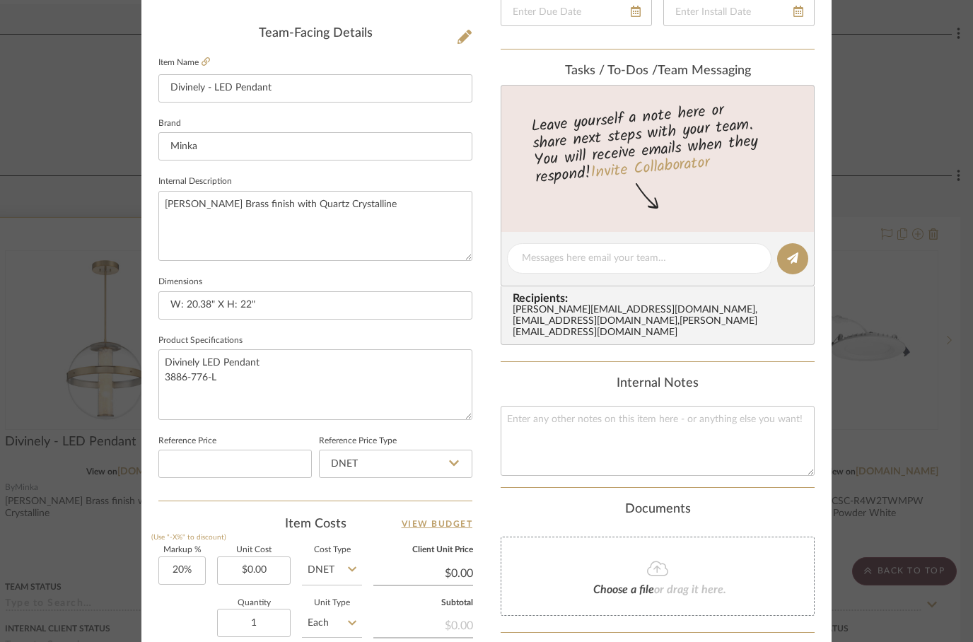
scroll to position [429, 0]
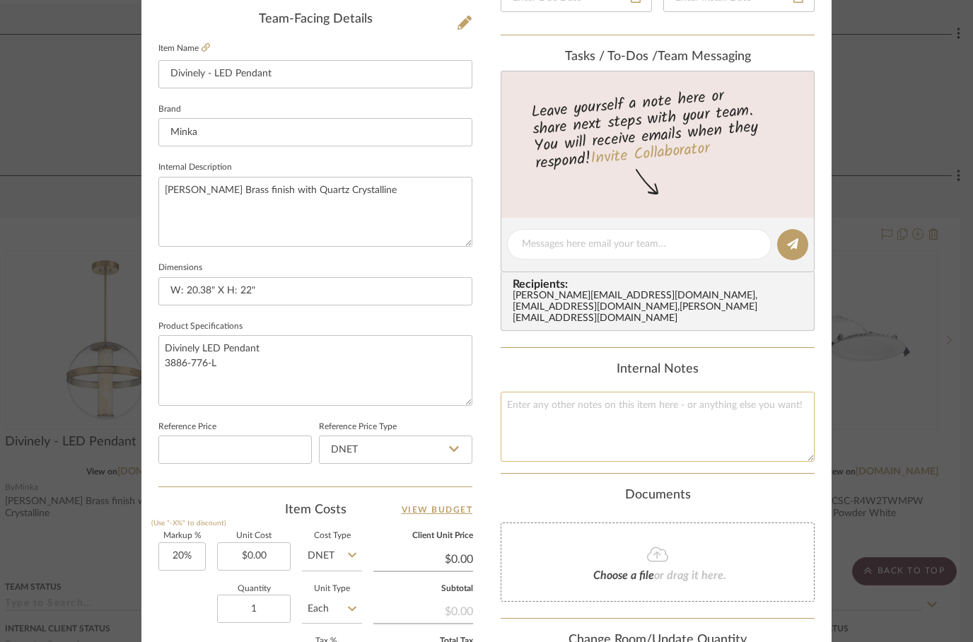
click at [533, 409] on textarea at bounding box center [658, 427] width 314 height 70
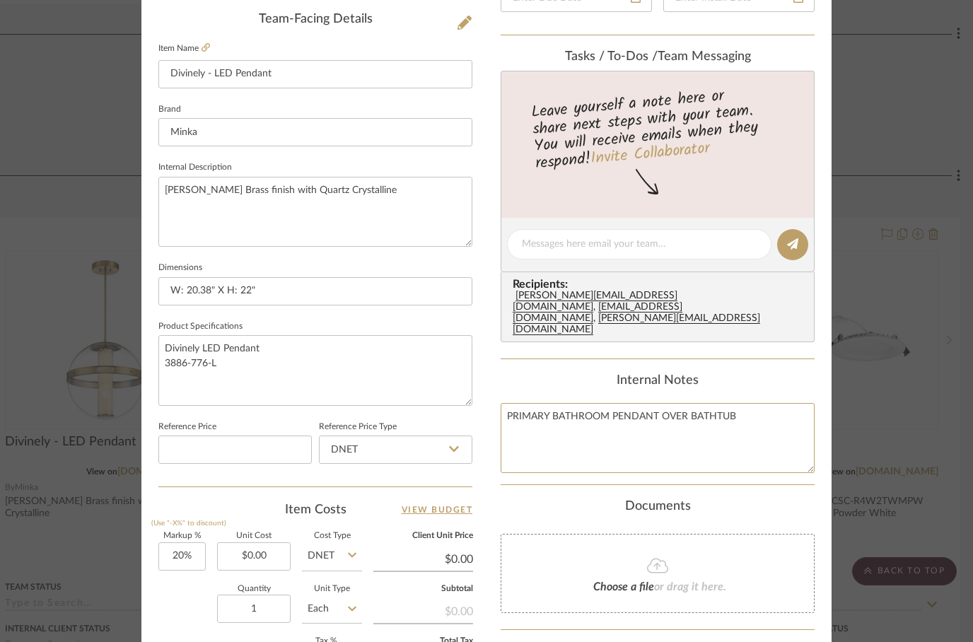
type textarea "PRIMARY BATHROOM PENDANT OVER BATHTUB"
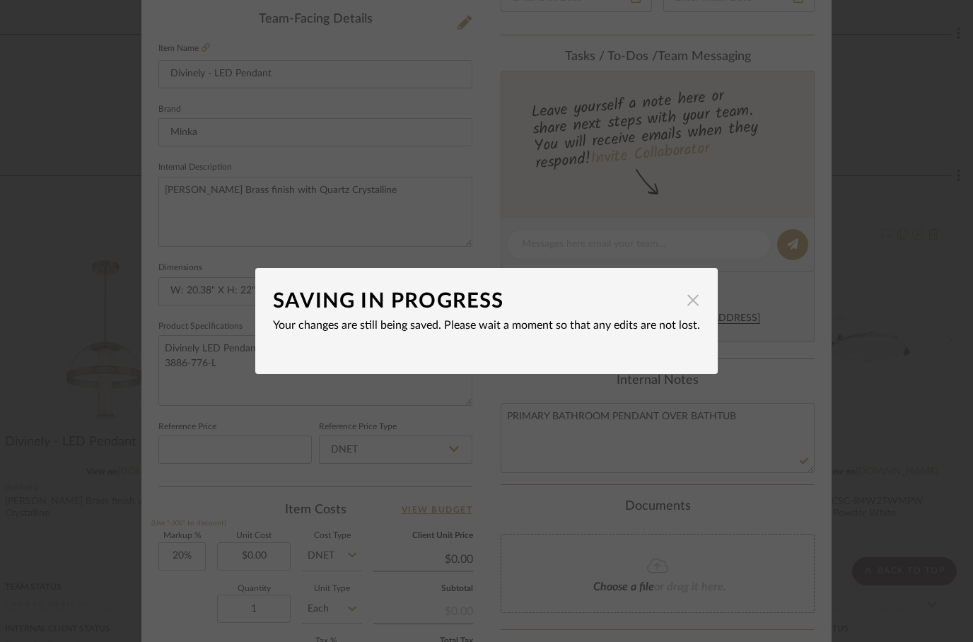
click at [696, 310] on span "button" at bounding box center [693, 300] width 28 height 28
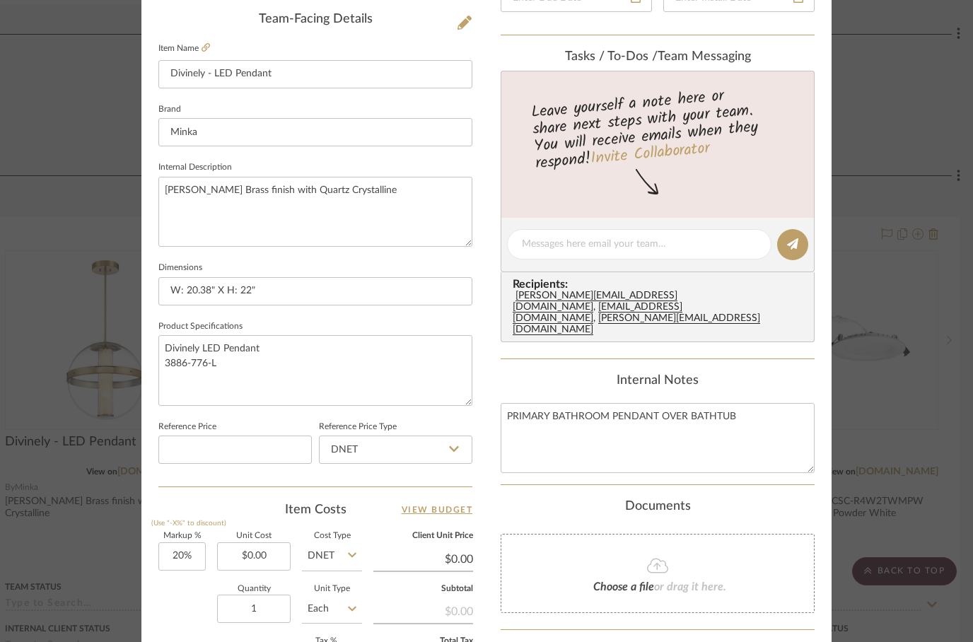
click at [521, 465] on div "Content here copies to Client View - confirm visibility there. Show in Client D…" at bounding box center [658, 249] width 314 height 1164
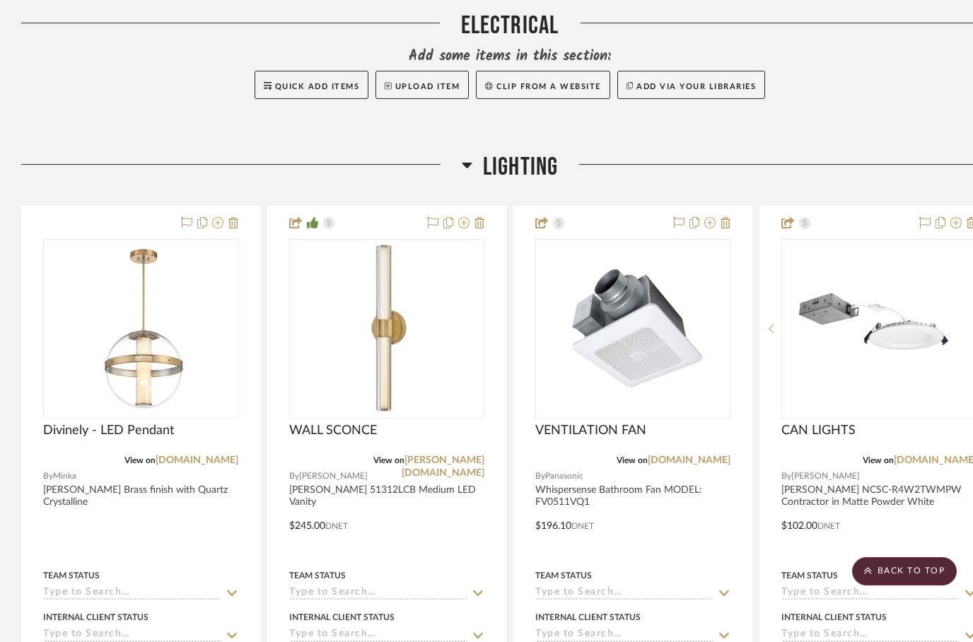
scroll to position [2491, 0]
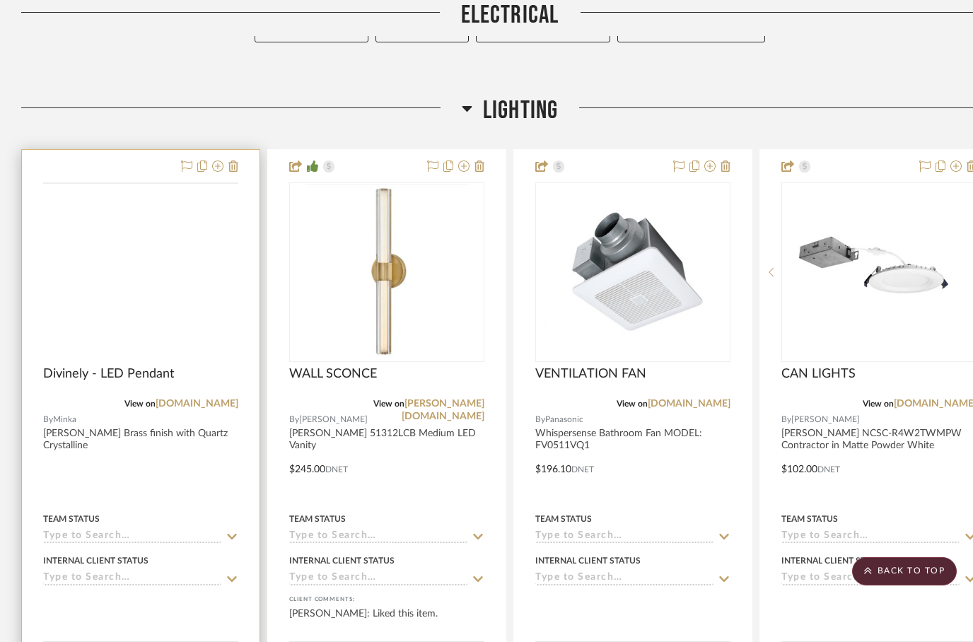
click at [0, 0] on img at bounding box center [0, 0] width 0 height 0
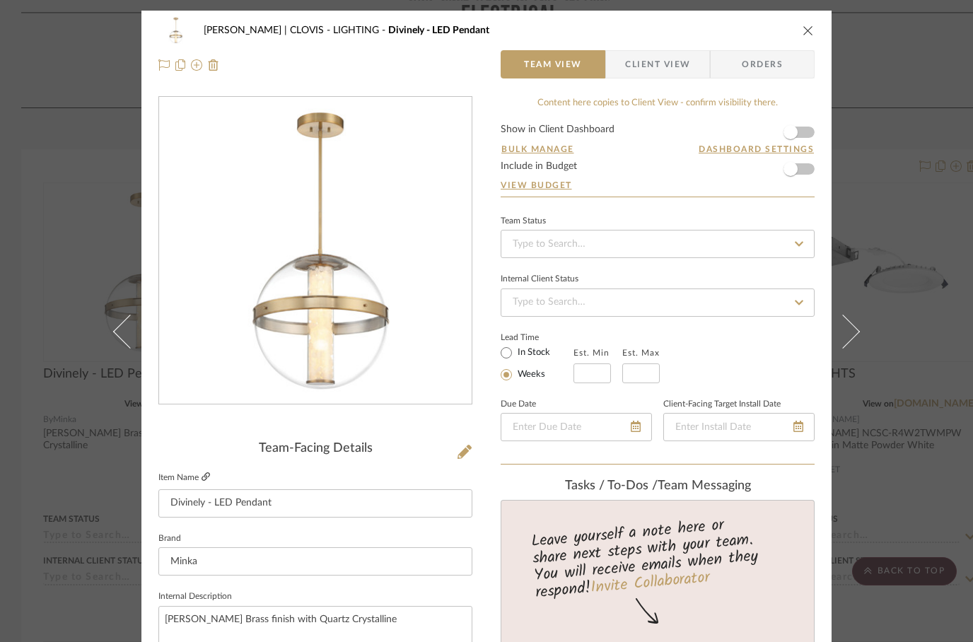
click at [204, 482] on link at bounding box center [206, 478] width 8 height 12
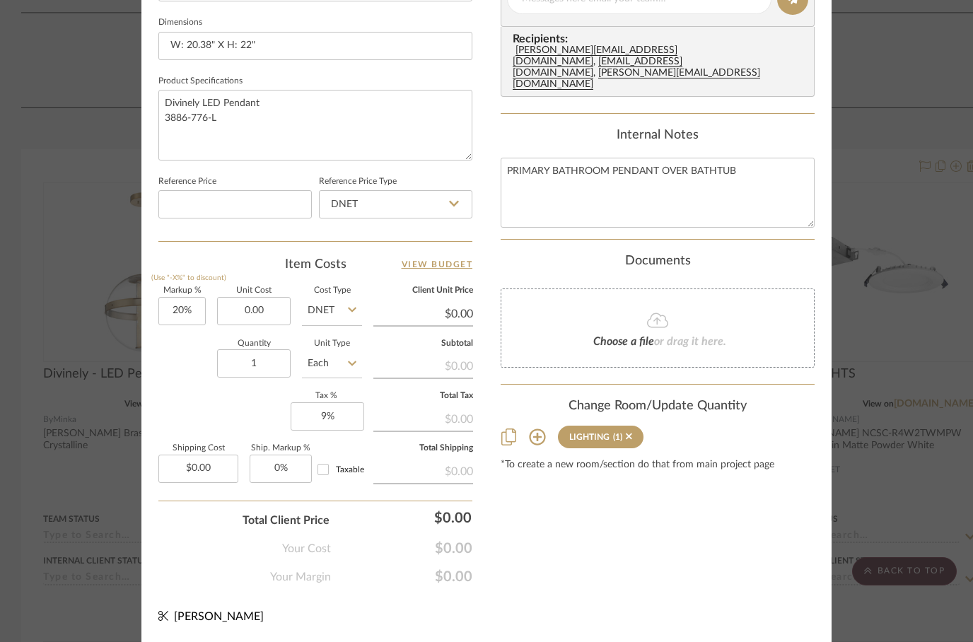
scroll to position [674, 0]
click at [548, 502] on div "Content here copies to Client View - confirm visibility there. Show in Client D…" at bounding box center [658, 4] width 314 height 1164
type input "$729.05"
type input "$874.86"
type input "$87.49"
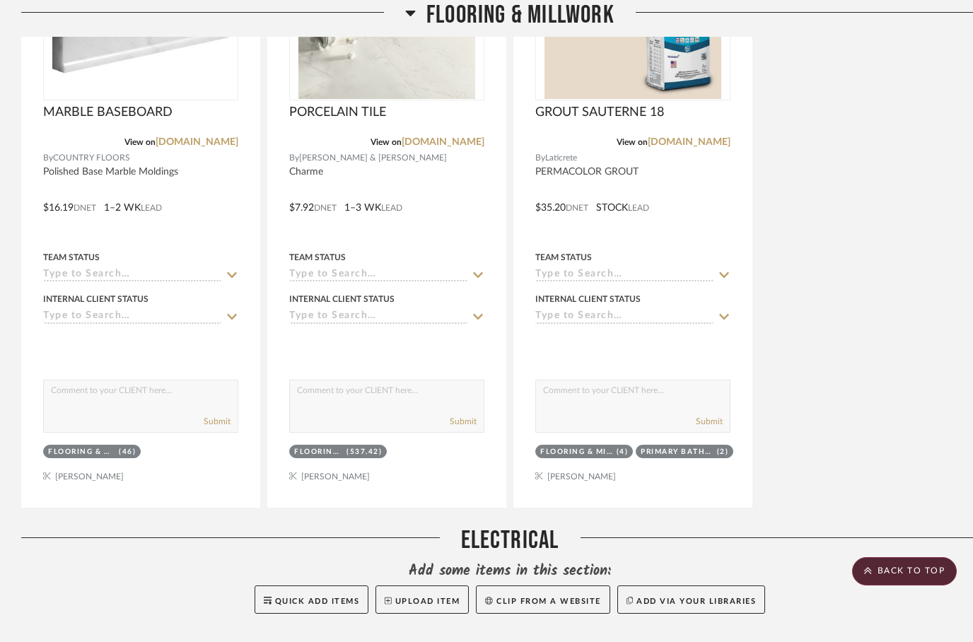
scroll to position [1918, 0]
